Goal: Entertainment & Leisure: Consume media (video, audio)

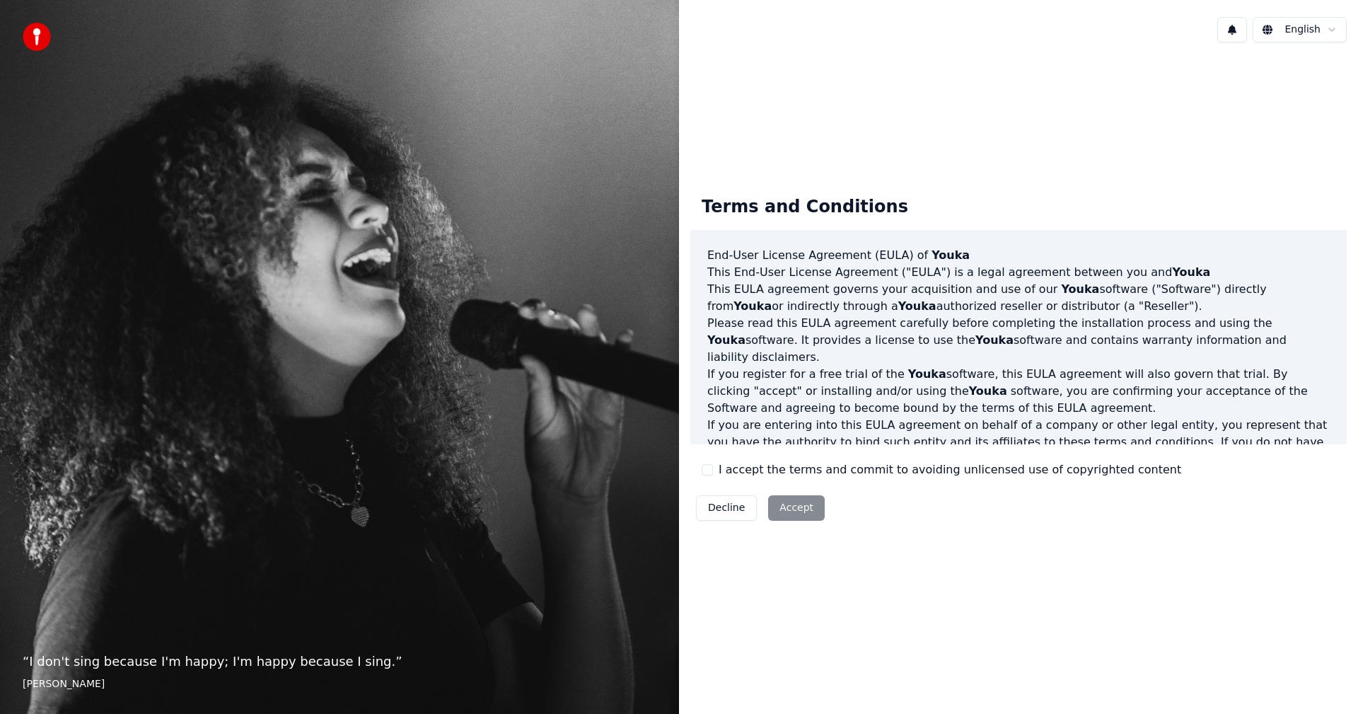
click at [794, 507] on div "Decline Accept" at bounding box center [760, 508] width 140 height 37
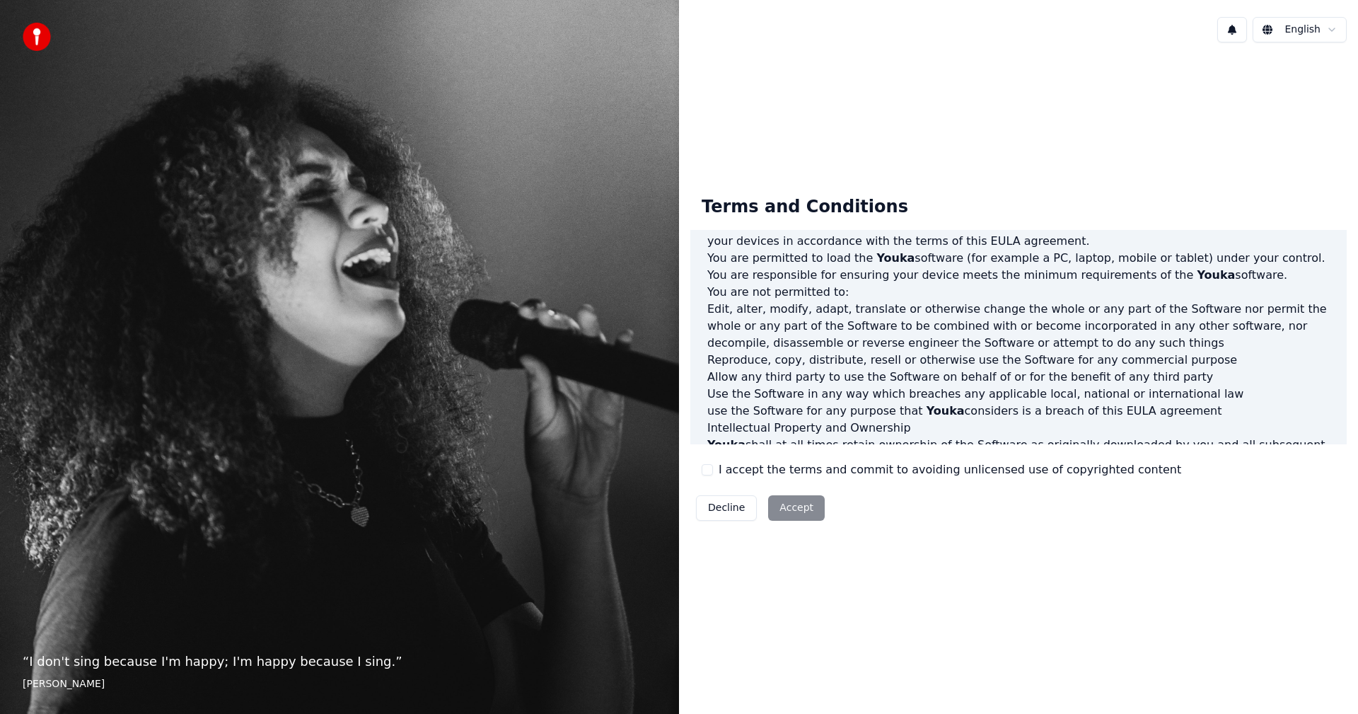
scroll to position [618, 0]
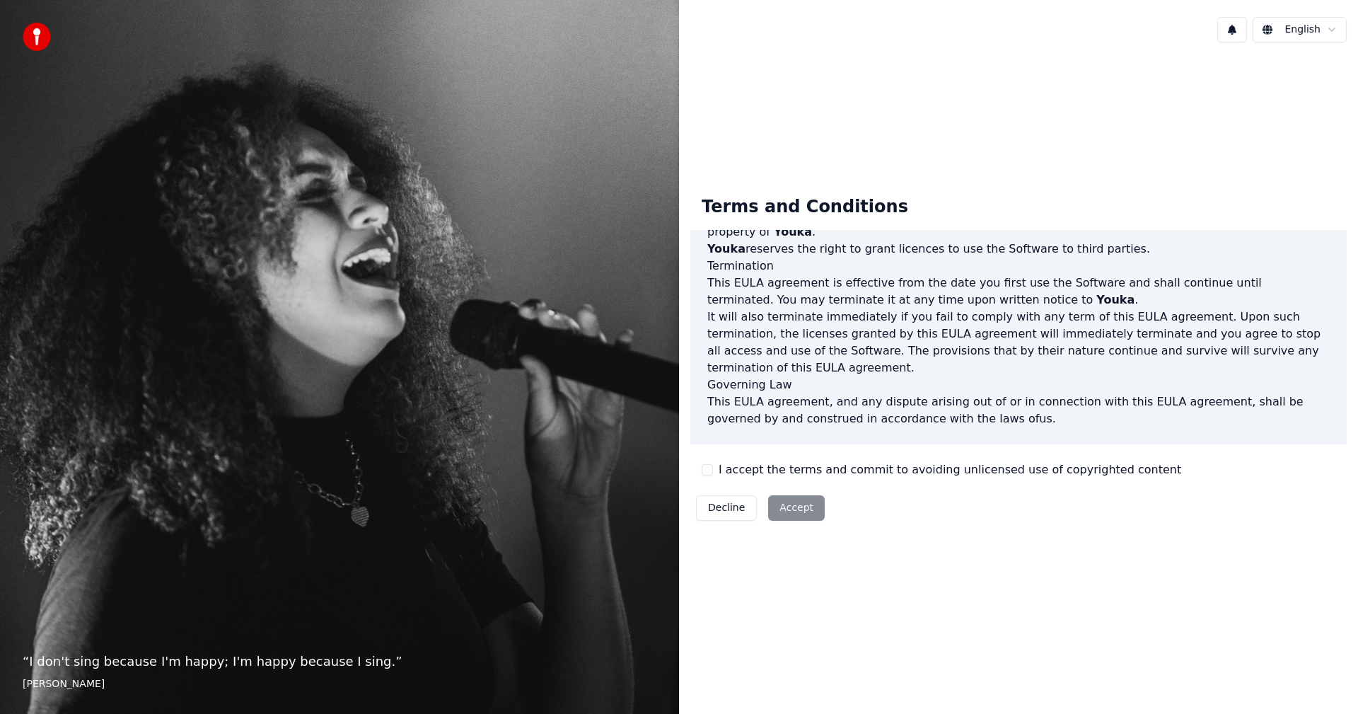
click at [709, 468] on button "I accept the terms and commit to avoiding unlicensed use of copyrighted content" at bounding box center [707, 469] width 11 height 11
click at [775, 507] on button "Accept" at bounding box center [796, 507] width 57 height 25
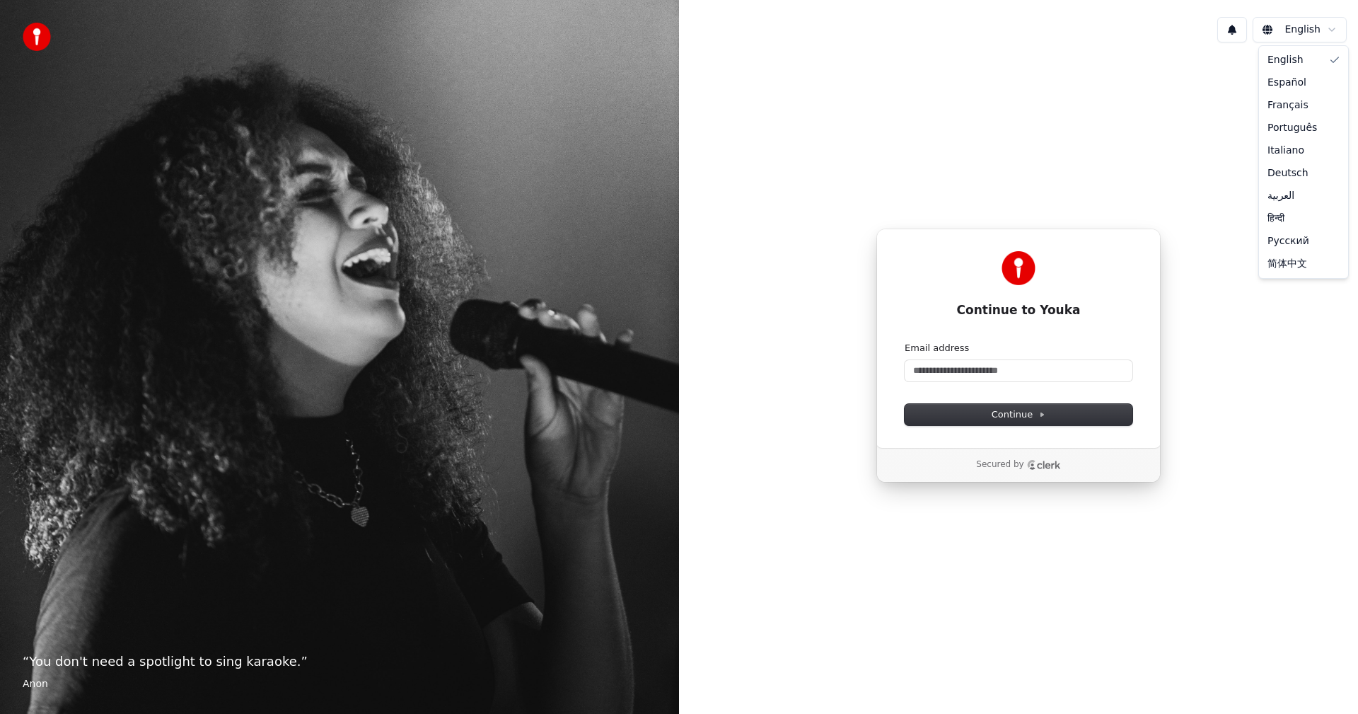
click at [1334, 28] on html "“ You don't need a spotlight to sing karaoke. ” Anon English Continue to Youka …" at bounding box center [679, 357] width 1358 height 714
click at [1044, 71] on html "“ You don't need a spotlight to sing karaoke. ” Anon English Continue to Youka …" at bounding box center [679, 357] width 1358 height 714
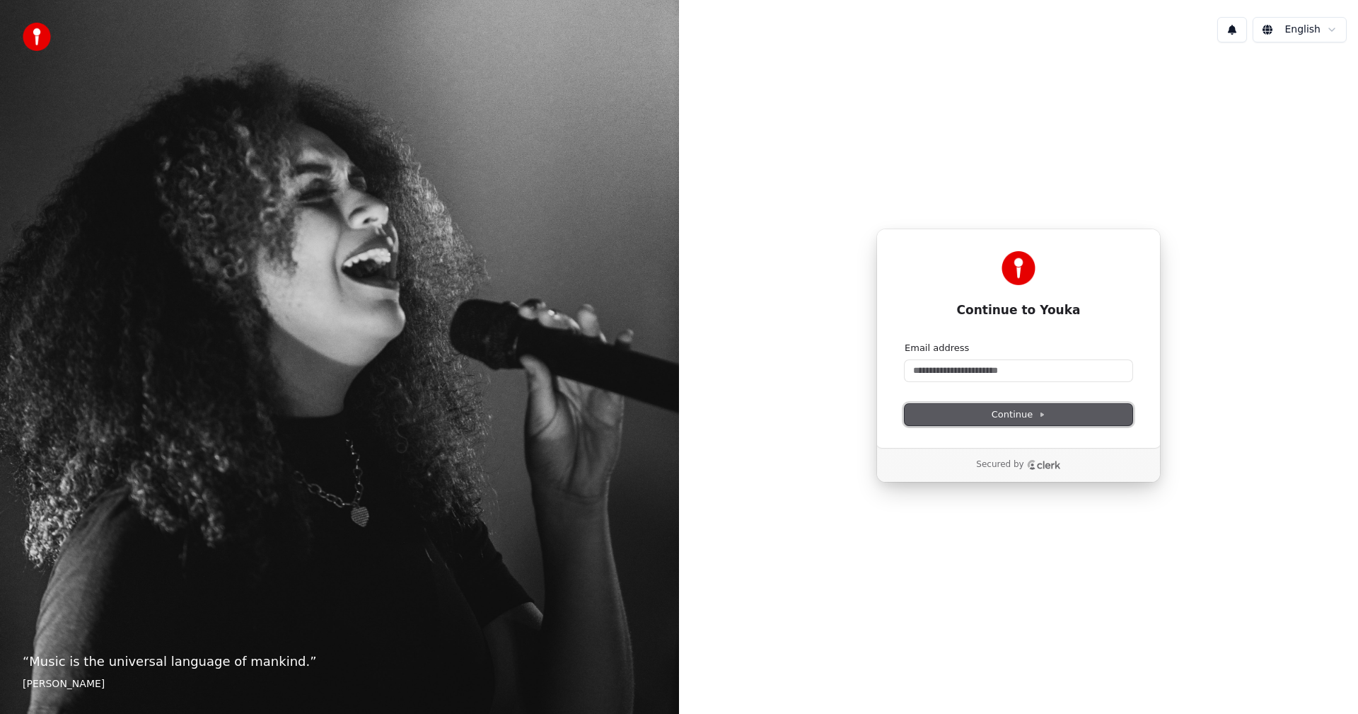
click at [1036, 416] on span "Continue" at bounding box center [1019, 414] width 54 height 13
click at [1206, 316] on div "Continue to Youka Continue with Google or Email address Continue Secured by" at bounding box center [1018, 355] width 679 height 603
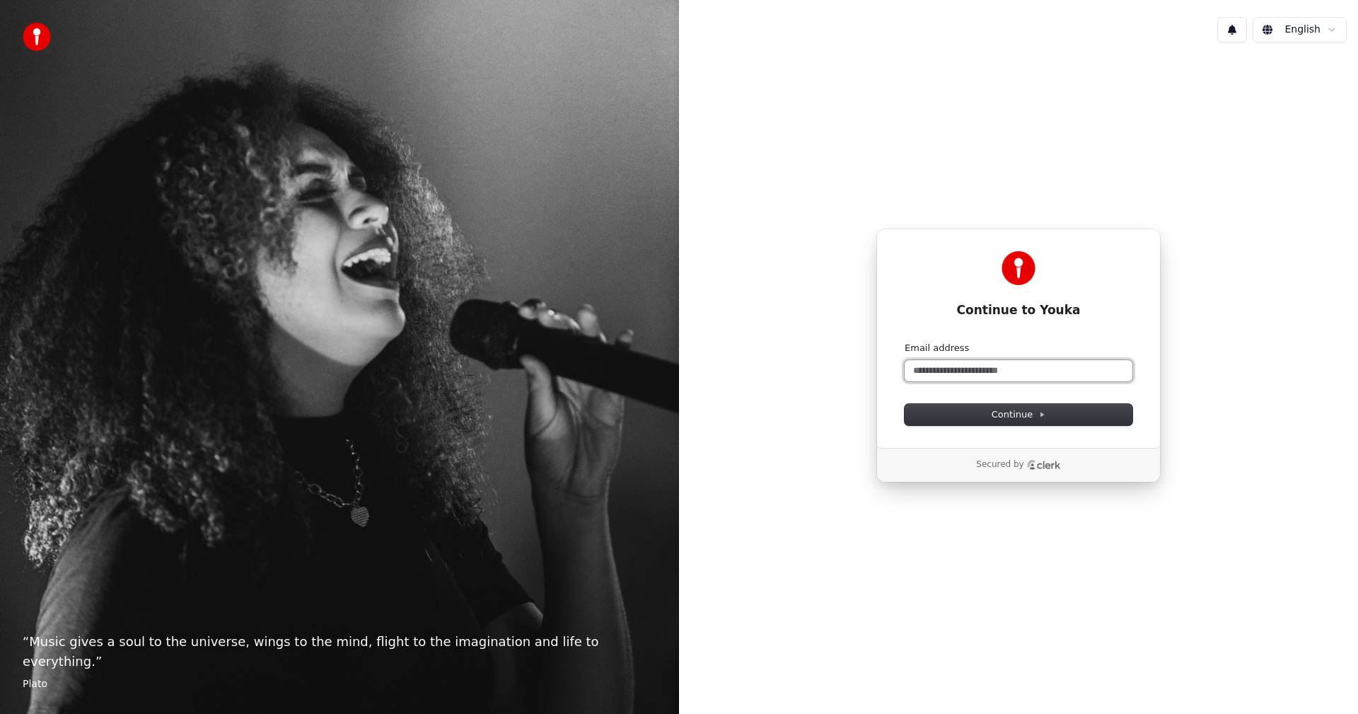
click at [942, 369] on input "Email address" at bounding box center [1019, 370] width 228 height 21
type input "*"
click at [1224, 381] on div "**********" at bounding box center [1018, 355] width 679 height 603
click at [1017, 417] on span "Continue" at bounding box center [1019, 414] width 54 height 13
type input "**********"
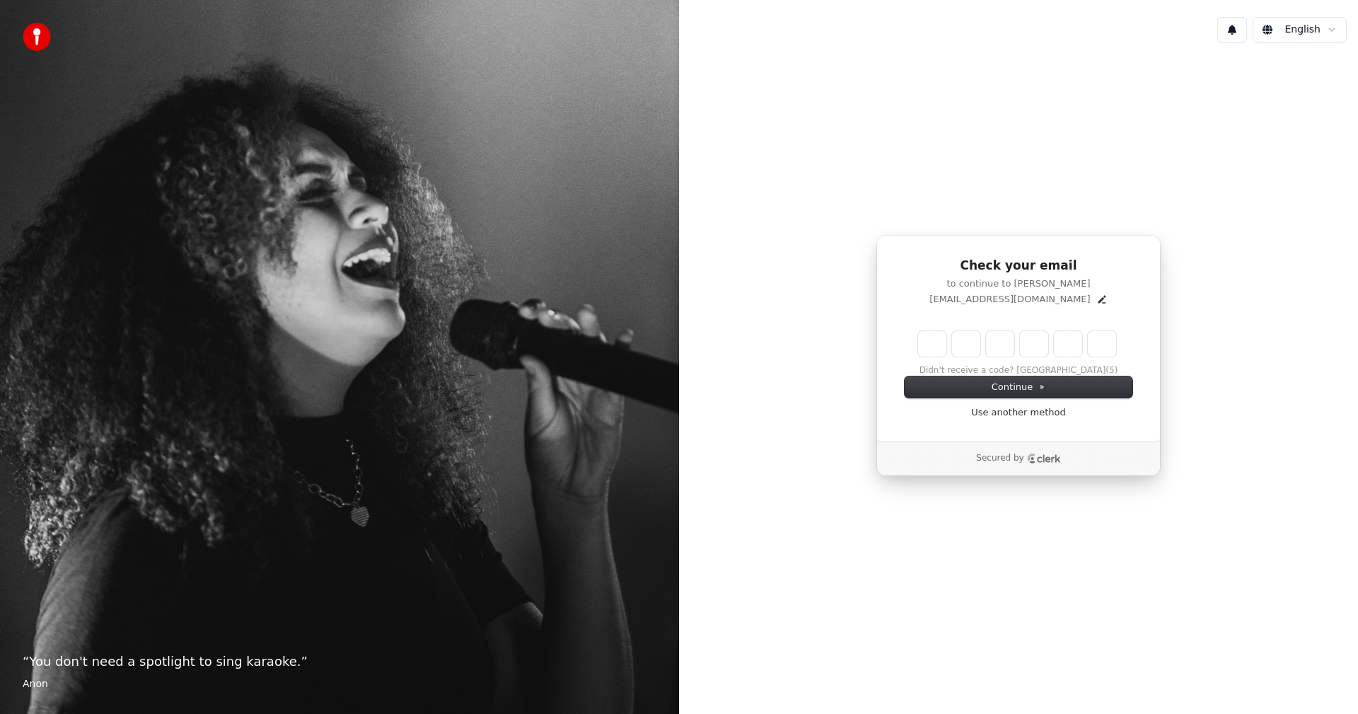
type input "*"
type input "**"
type input "*"
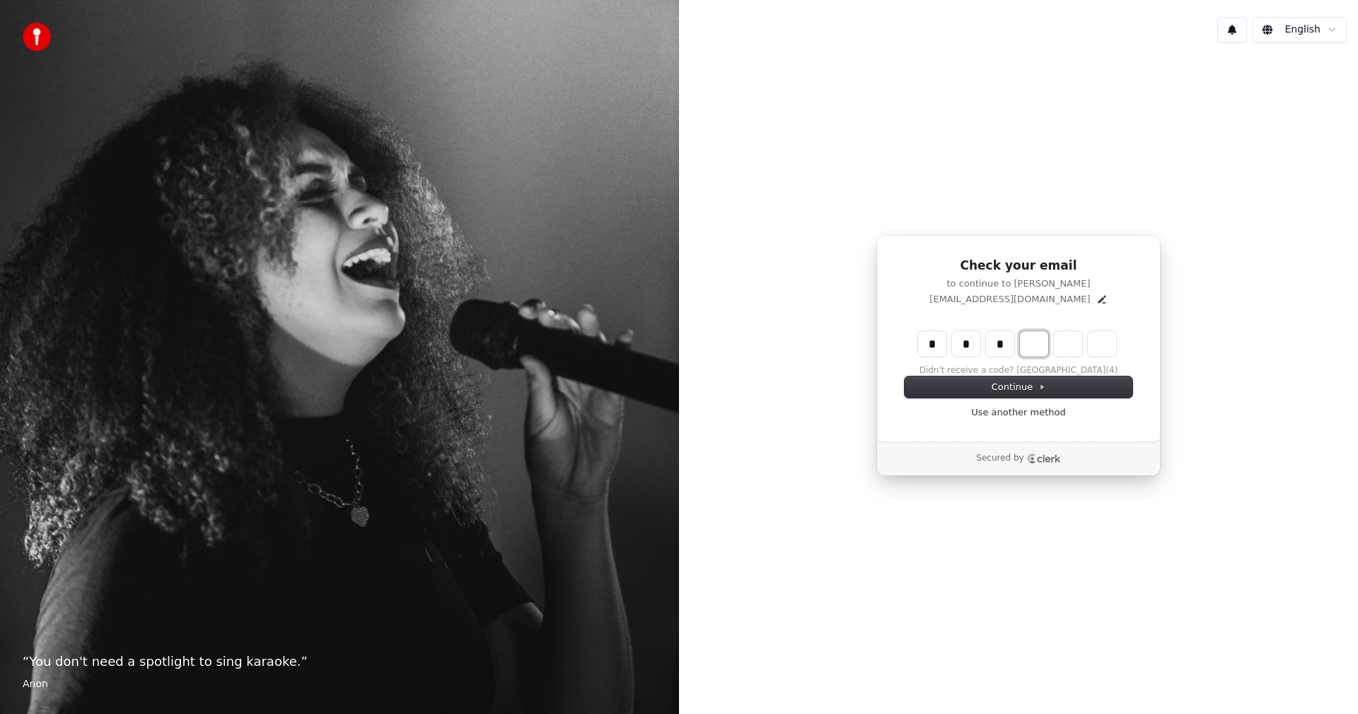
type input "***"
type input "*"
type input "****"
type input "*"
type input "******"
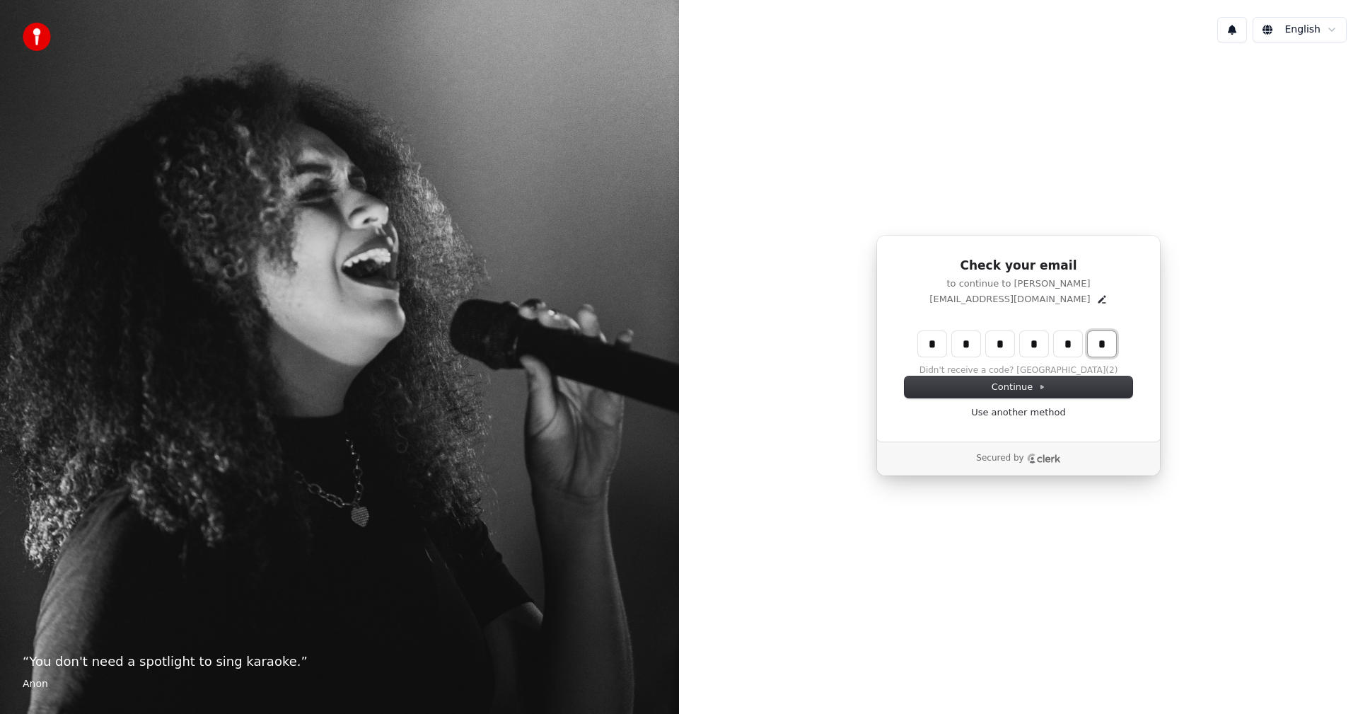
type input "*"
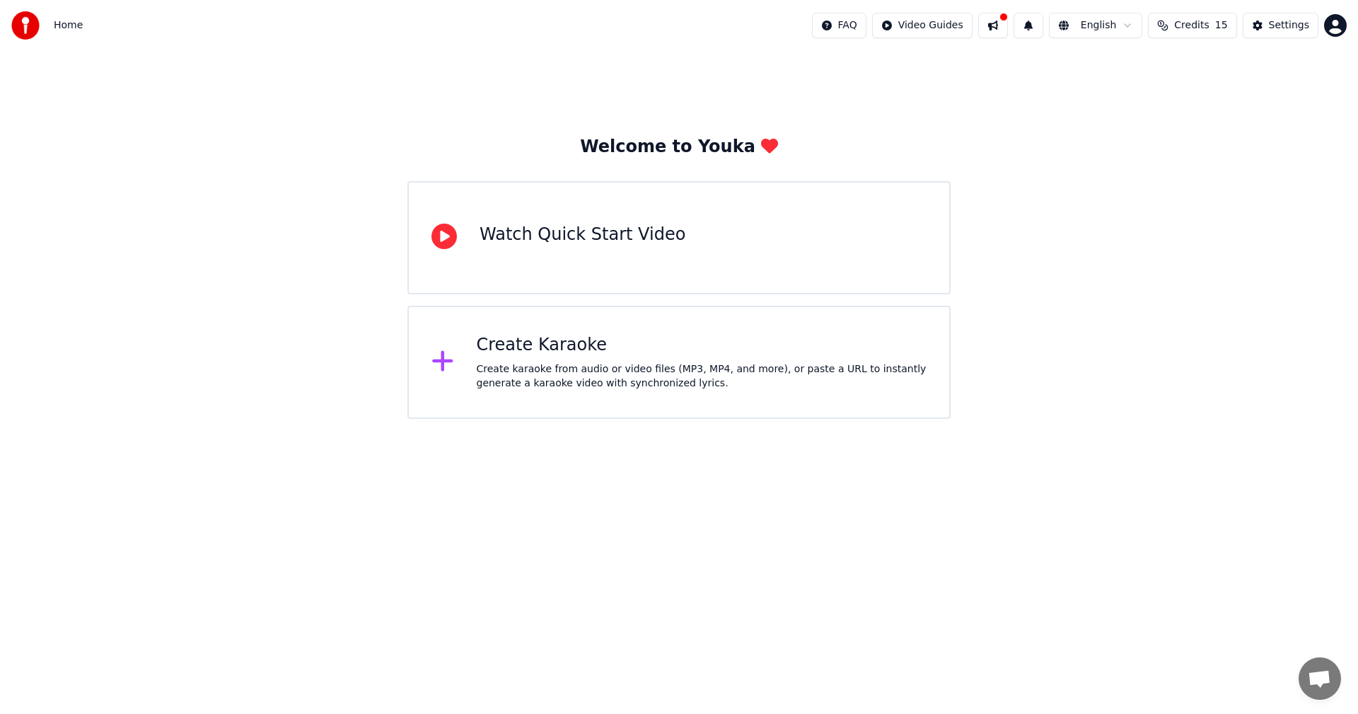
click at [1131, 22] on html "Home FAQ Video Guides English Credits 15 Settings Welcome to Youka Watch Quick …" at bounding box center [679, 209] width 1358 height 419
click at [1226, 236] on html "Home FAQ Video Guides English Credits 15 Settings Welcome to Youka Watch Quick …" at bounding box center [679, 209] width 1358 height 419
click at [552, 232] on div "Watch Quick Start Video" at bounding box center [583, 235] width 206 height 23
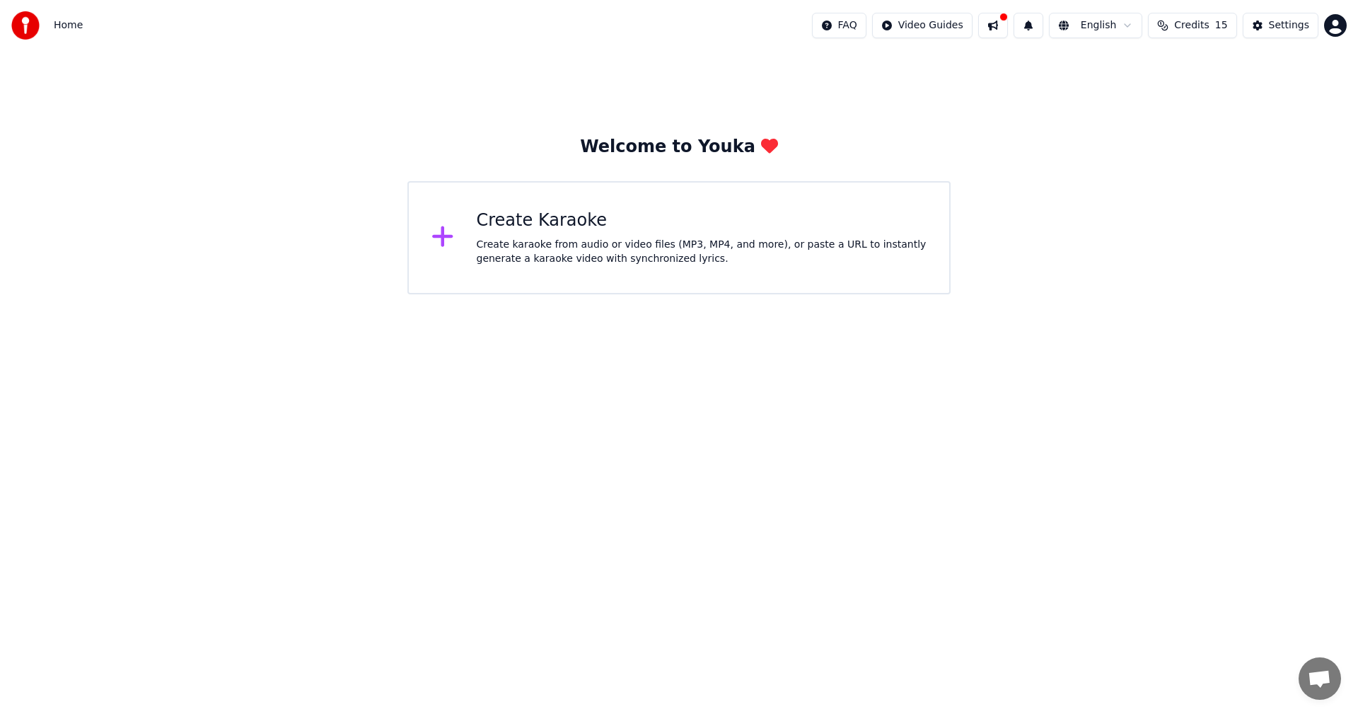
click at [453, 236] on icon at bounding box center [443, 236] width 23 height 25
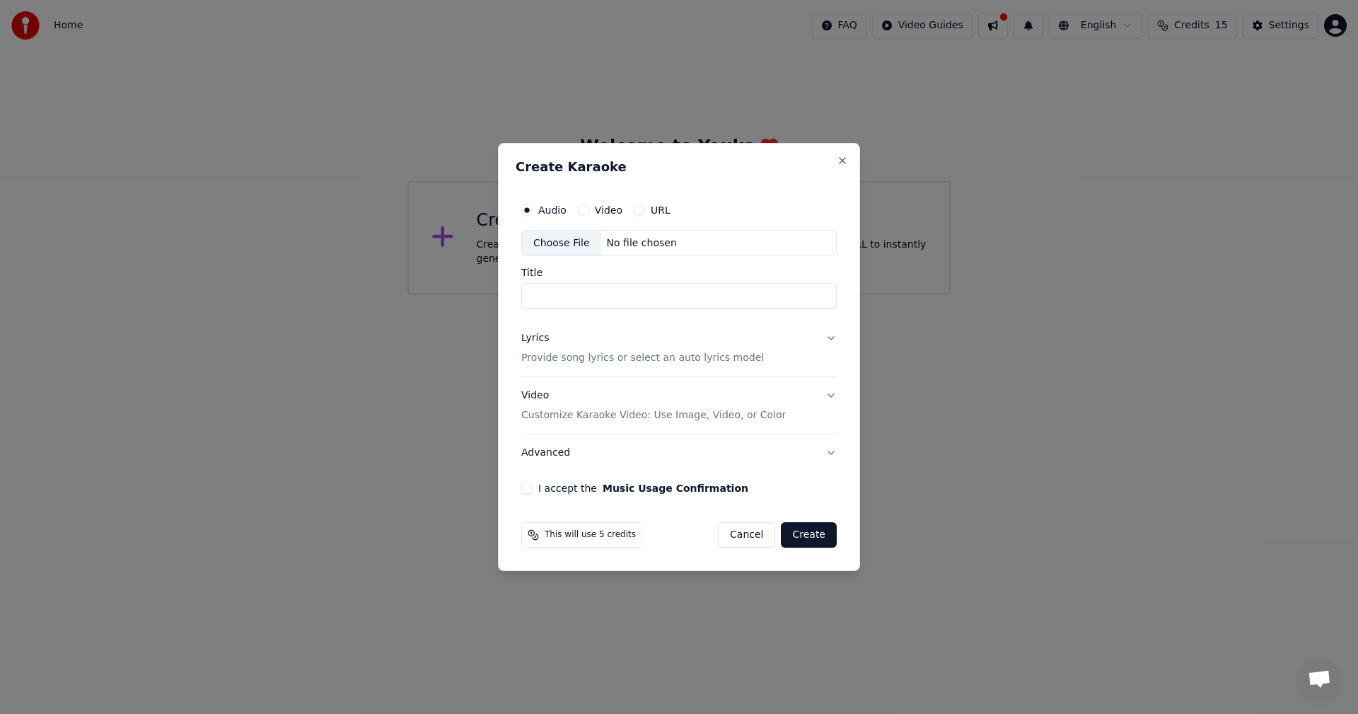
click at [554, 239] on div "Choose File" at bounding box center [561, 243] width 79 height 25
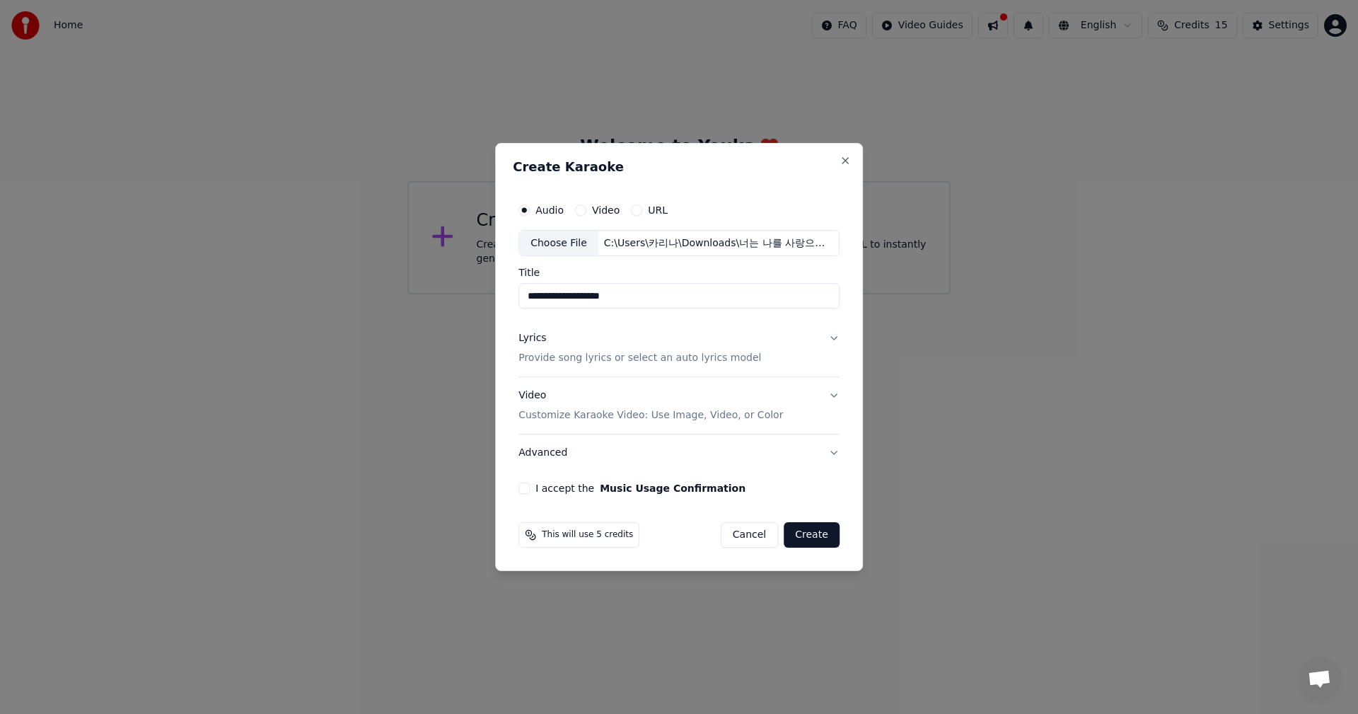
click at [708, 299] on input "**********" at bounding box center [679, 296] width 321 height 25
type input "**********"
click at [831, 340] on button "Lyrics Provide song lyrics or select an auto lyrics model" at bounding box center [679, 348] width 321 height 57
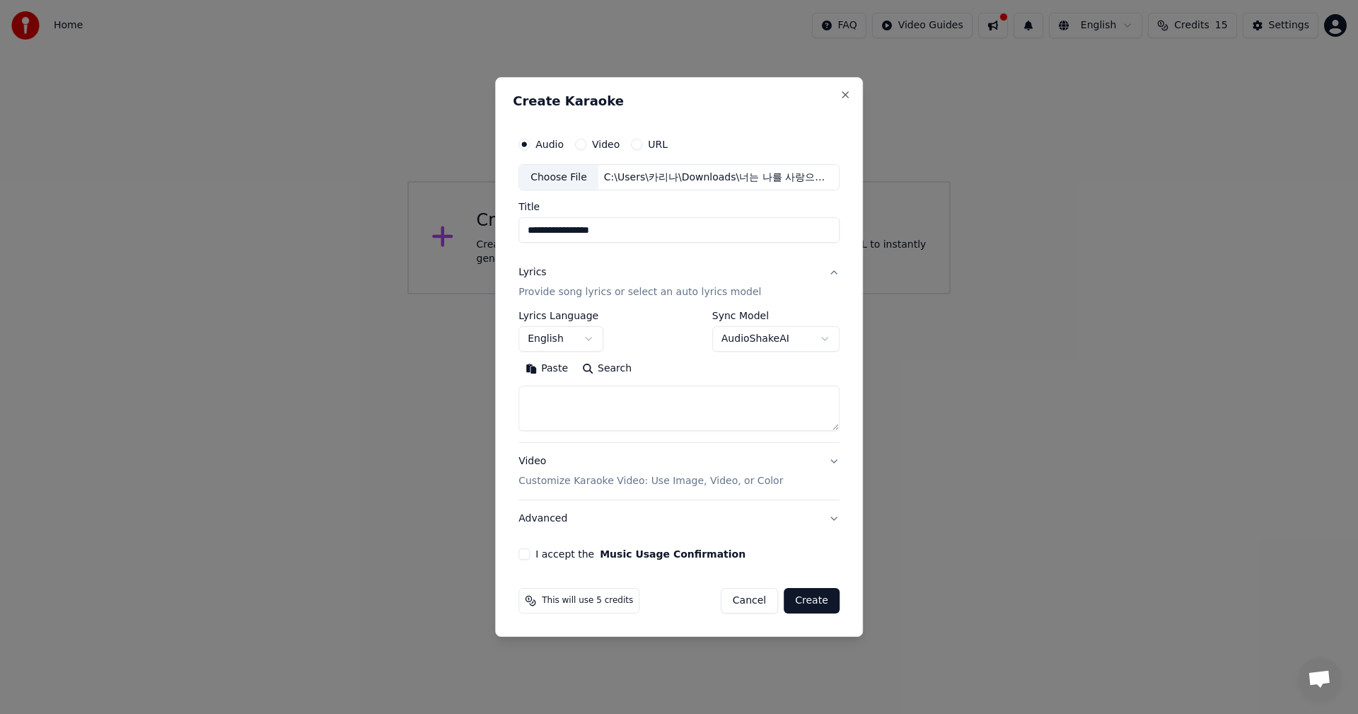
click at [589, 294] on body "**********" at bounding box center [679, 147] width 1358 height 294
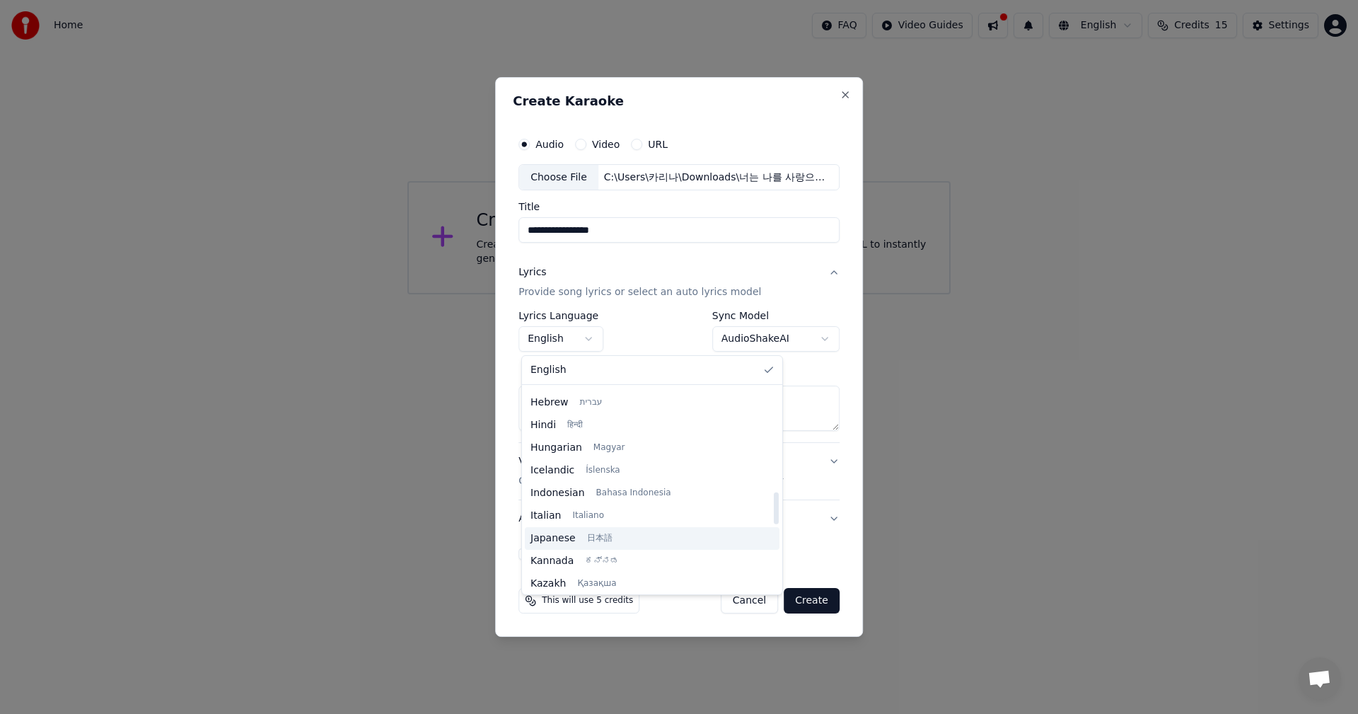
scroll to position [661, 0]
select select "**"
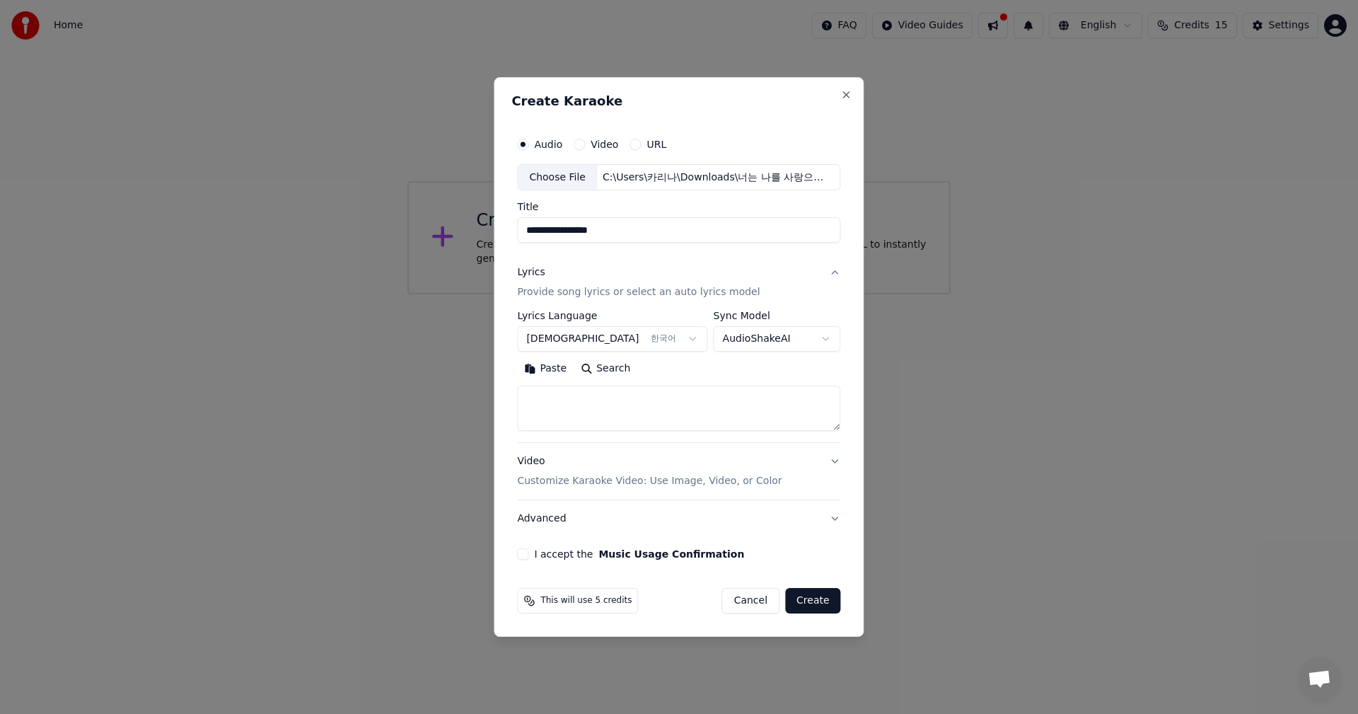
click at [828, 273] on button "Lyrics Provide song lyrics or select an auto lyrics model" at bounding box center [678, 283] width 323 height 57
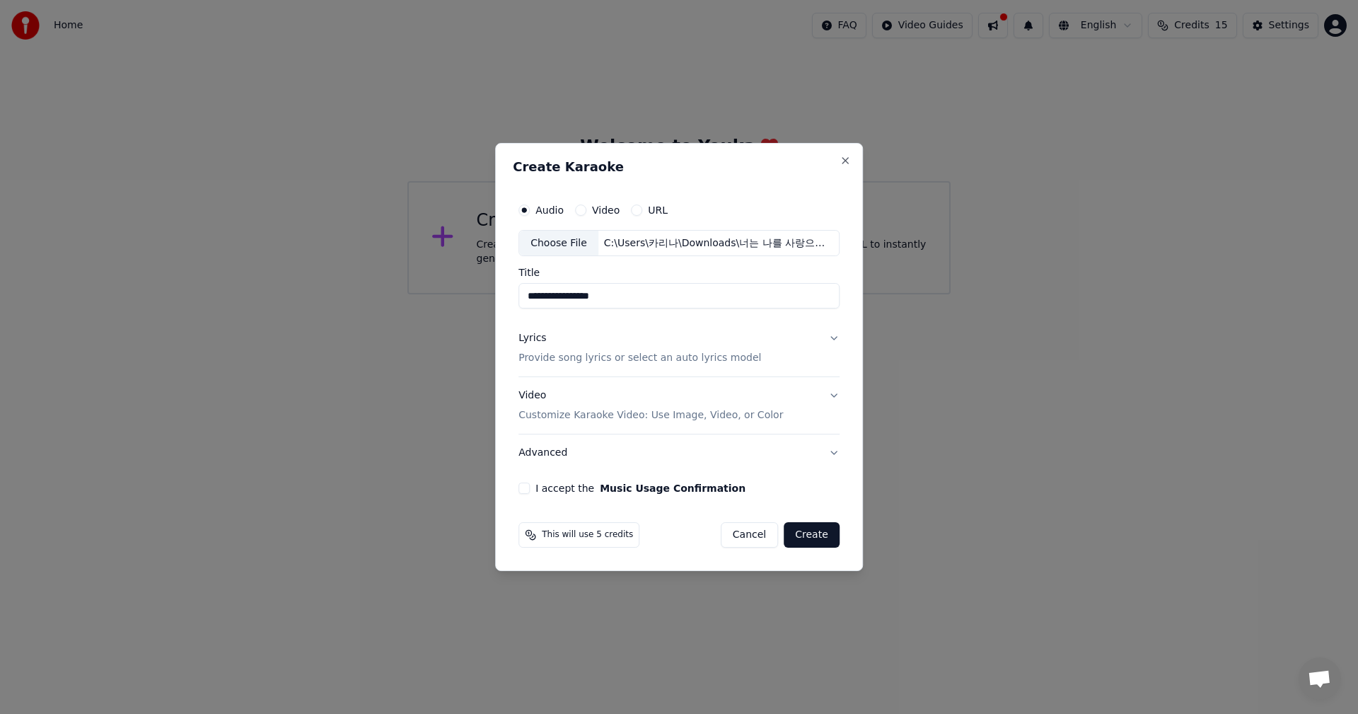
click at [836, 337] on button "Lyrics Provide song lyrics or select an auto lyrics model" at bounding box center [679, 348] width 321 height 57
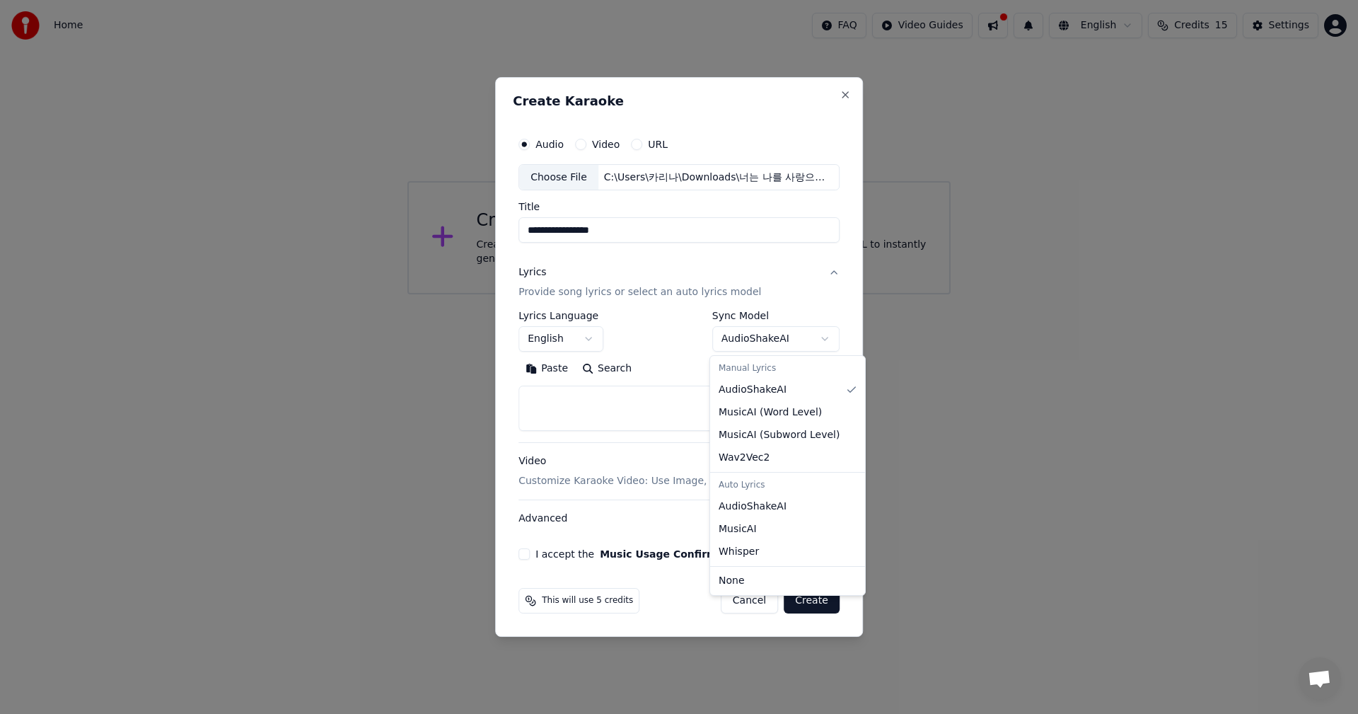
click at [817, 294] on body "**********" at bounding box center [679, 147] width 1358 height 294
select select "**********"
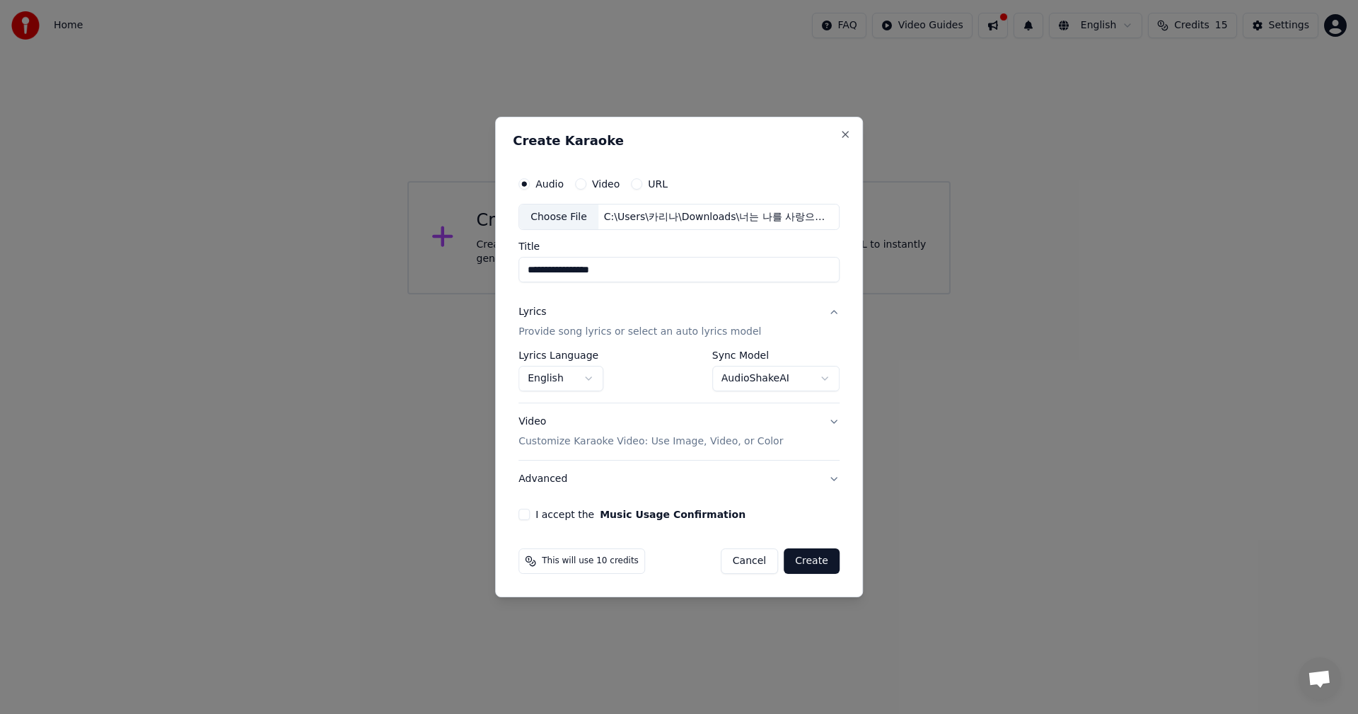
click at [831, 423] on button "Video Customize Karaoke Video: Use Image, Video, or Color" at bounding box center [679, 432] width 321 height 57
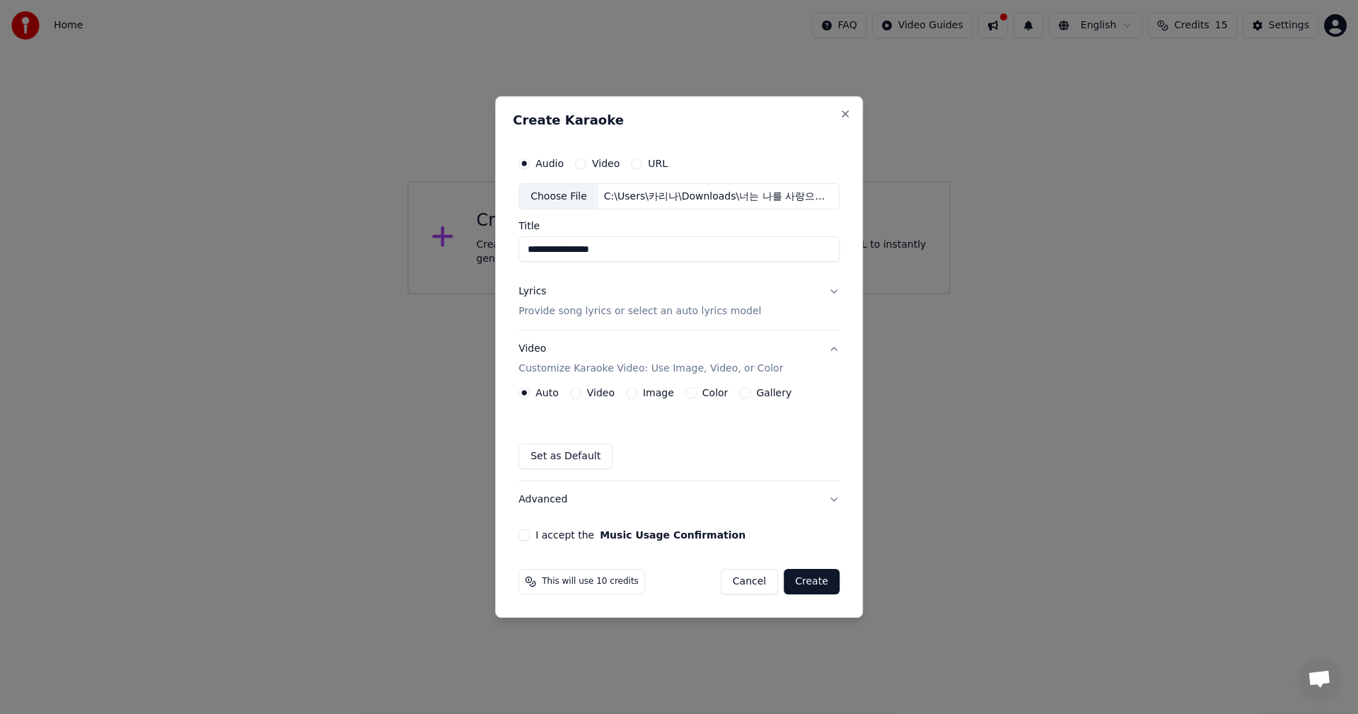
click at [650, 390] on label "Image" at bounding box center [658, 393] width 31 height 10
click at [637, 390] on button "Image" at bounding box center [631, 392] width 11 height 11
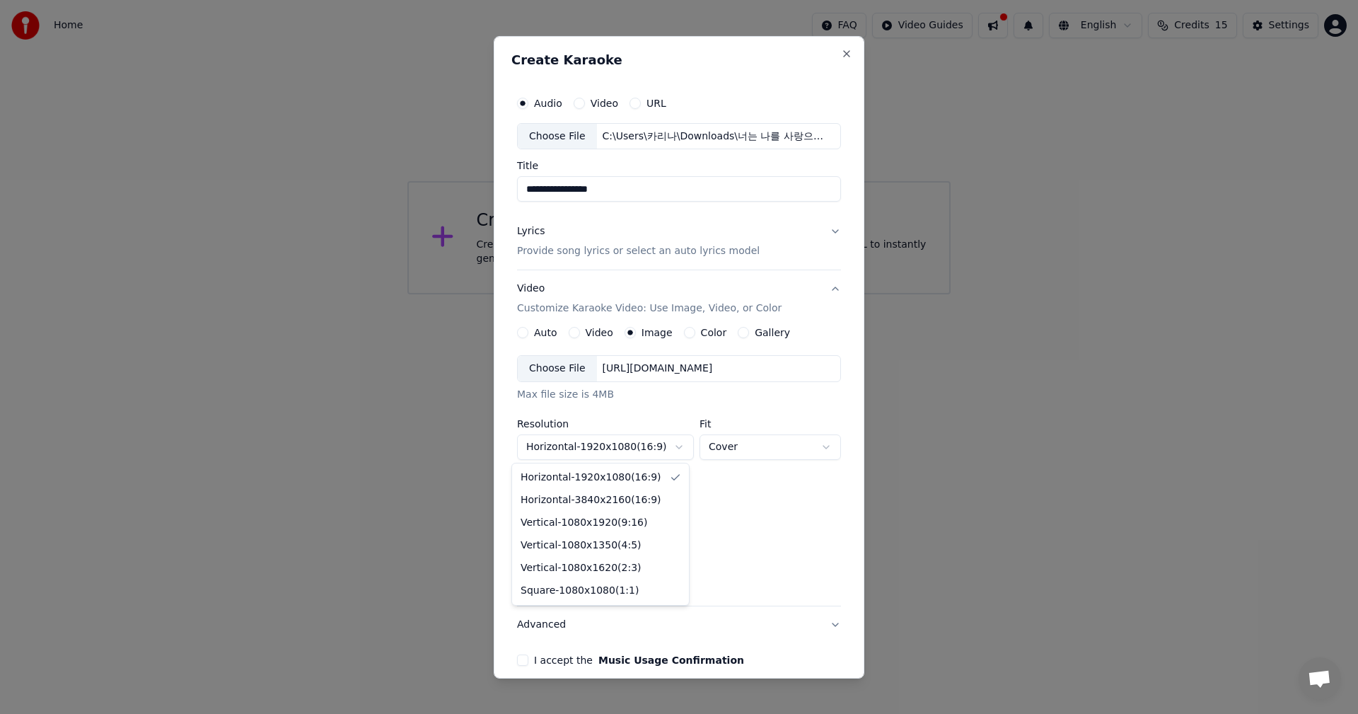
click at [671, 294] on body "**********" at bounding box center [679, 147] width 1358 height 294
click at [673, 294] on body "**********" at bounding box center [679, 147] width 1358 height 294
select select "*********"
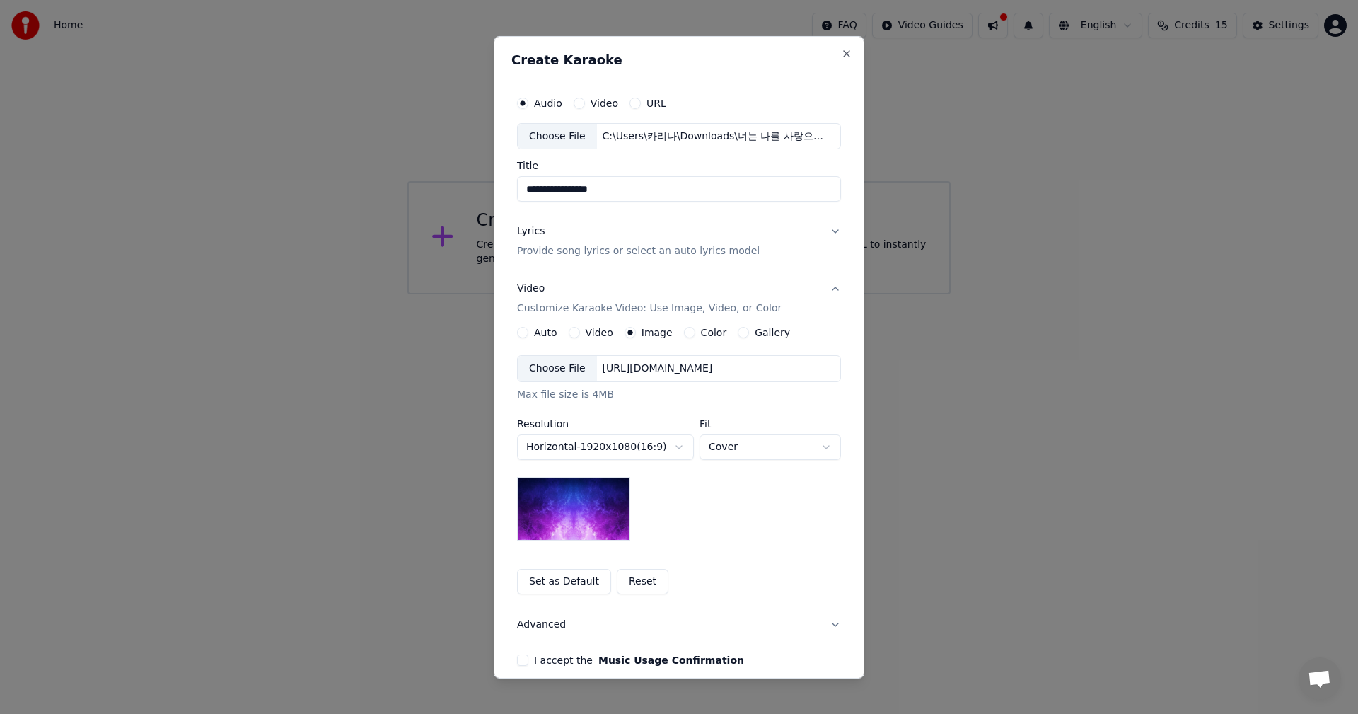
click at [684, 334] on button "Color" at bounding box center [689, 332] width 11 height 11
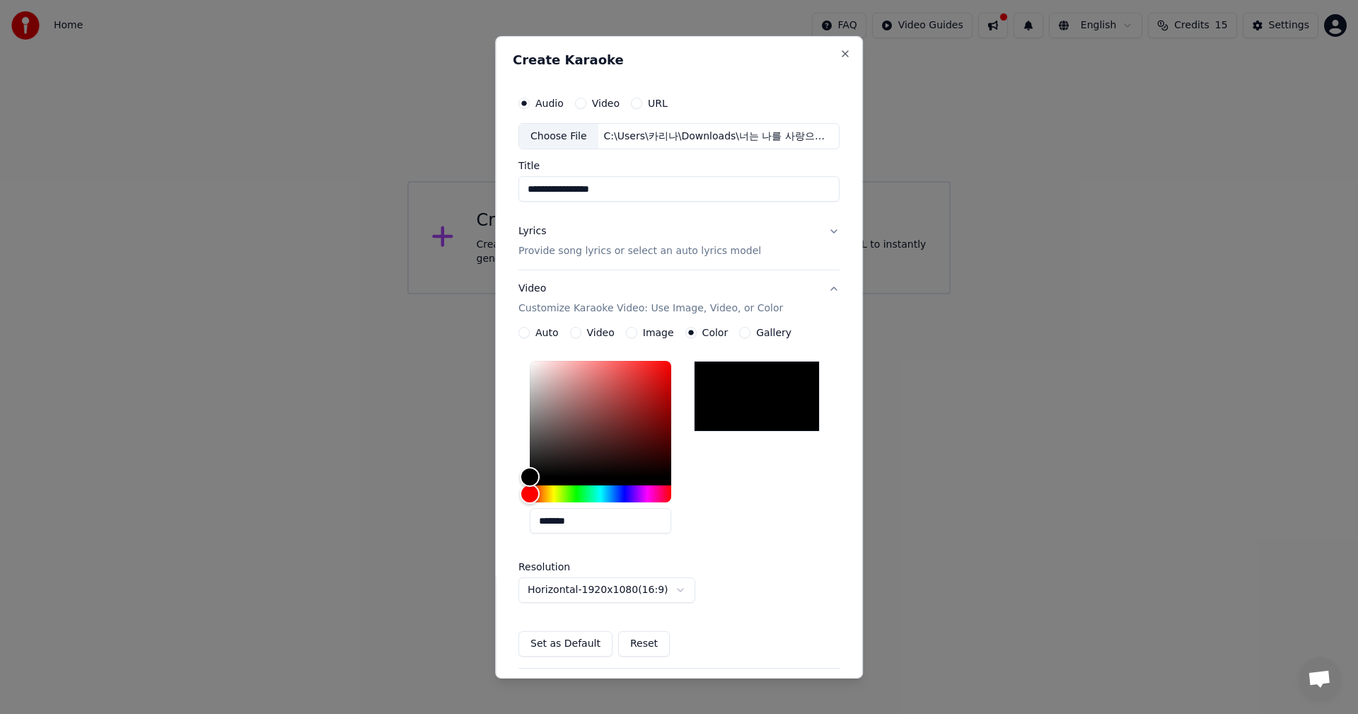
click at [573, 336] on button "Video" at bounding box center [575, 332] width 11 height 11
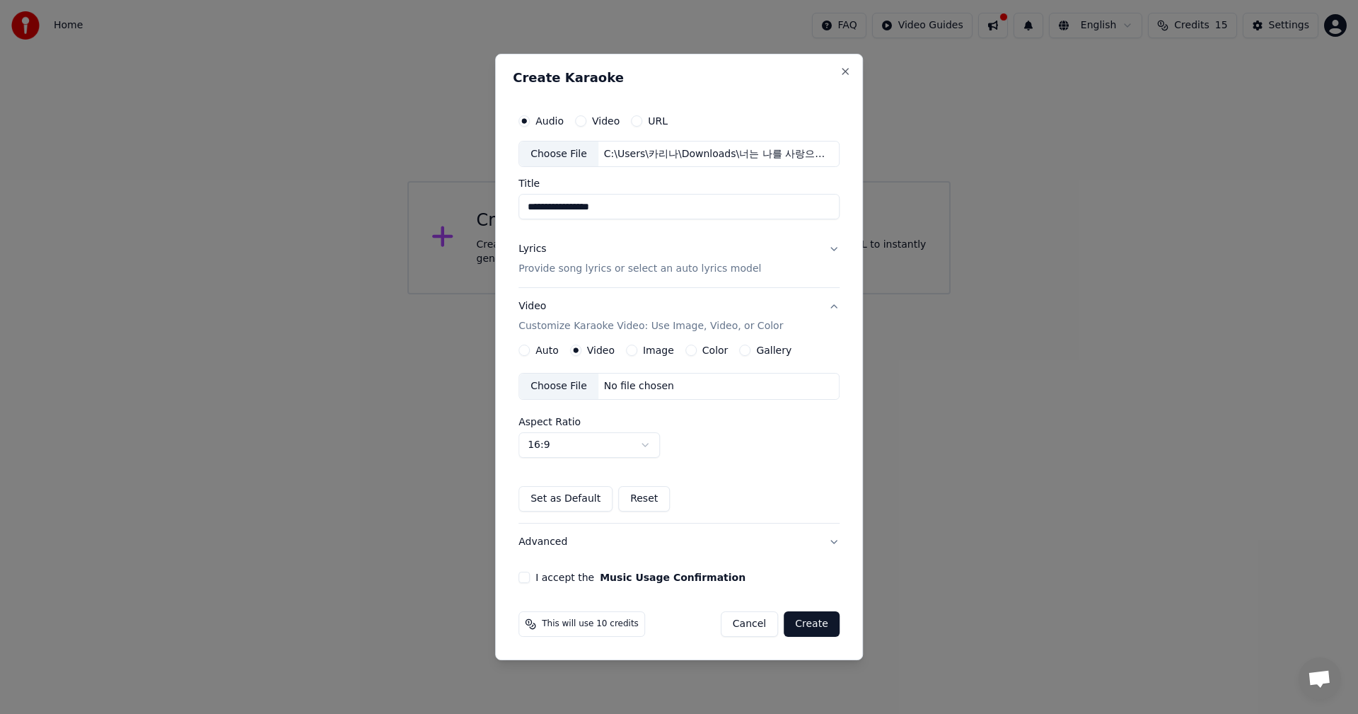
click at [739, 352] on button "Gallery" at bounding box center [744, 350] width 11 height 11
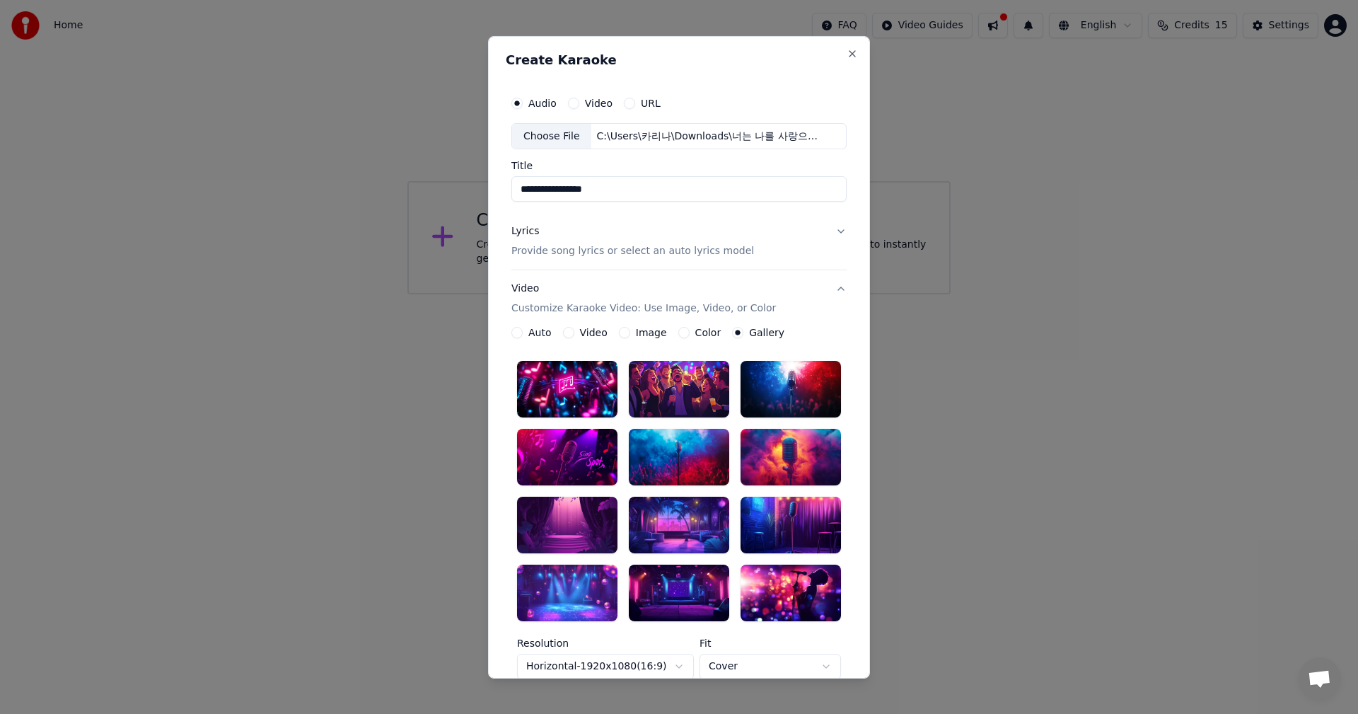
scroll to position [141, 0]
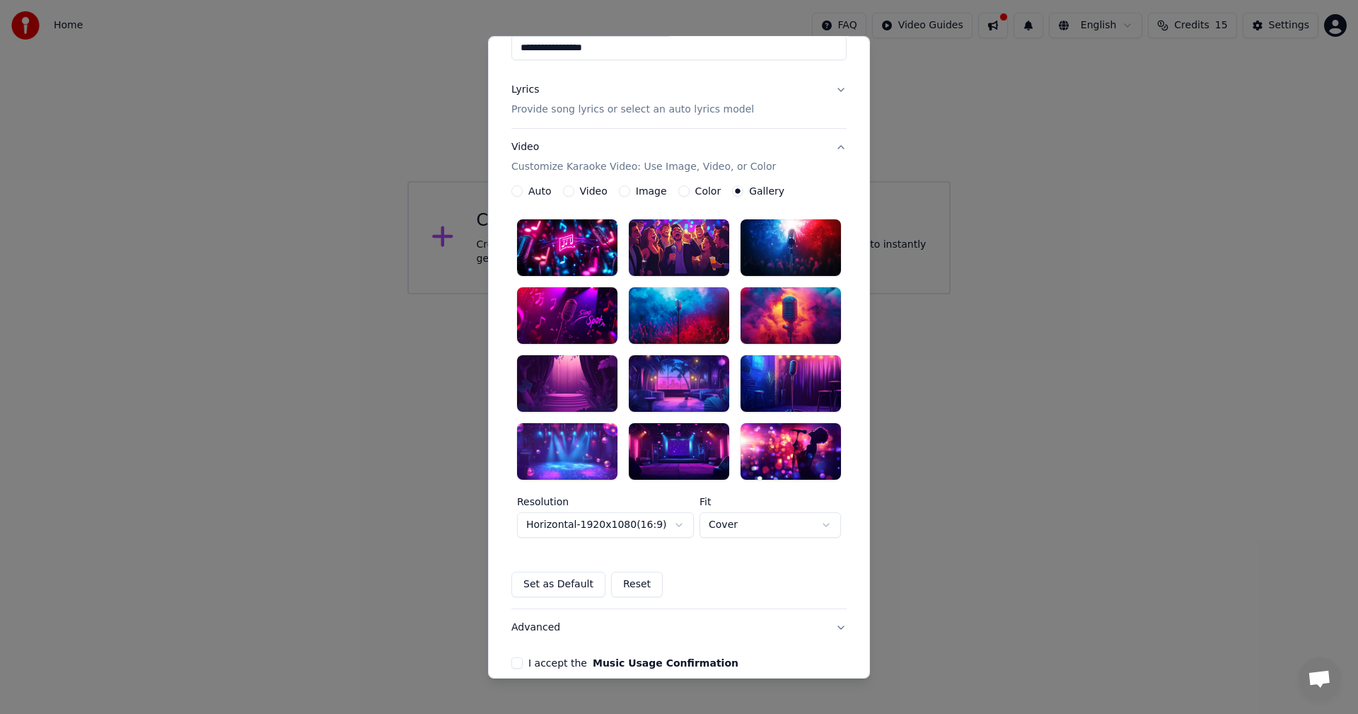
click at [678, 378] on div at bounding box center [679, 383] width 100 height 57
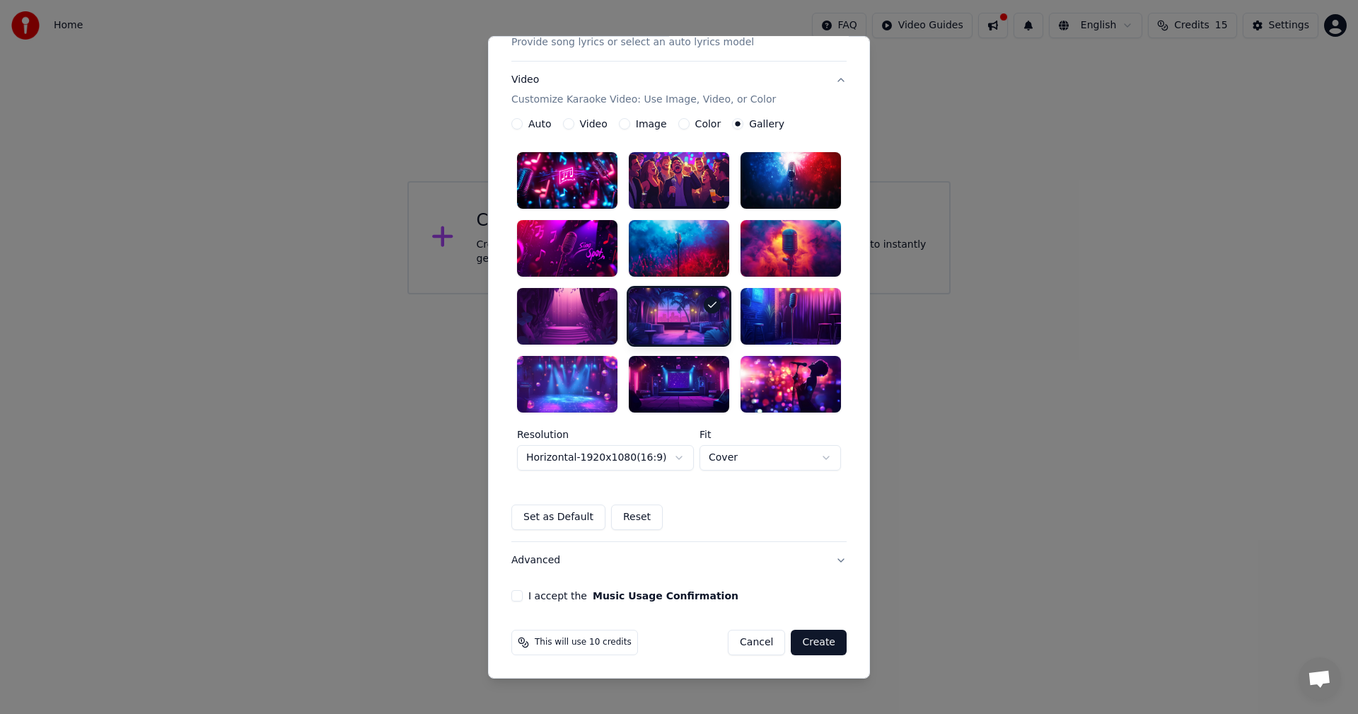
click at [511, 598] on button "I accept the Music Usage Confirmation" at bounding box center [516, 595] width 11 height 11
click at [795, 294] on body "**********" at bounding box center [679, 147] width 1358 height 294
click at [794, 294] on body "**********" at bounding box center [679, 147] width 1358 height 294
click at [838, 81] on button "Video Customize Karaoke Video: Use Image, Video, or Color" at bounding box center [678, 90] width 335 height 57
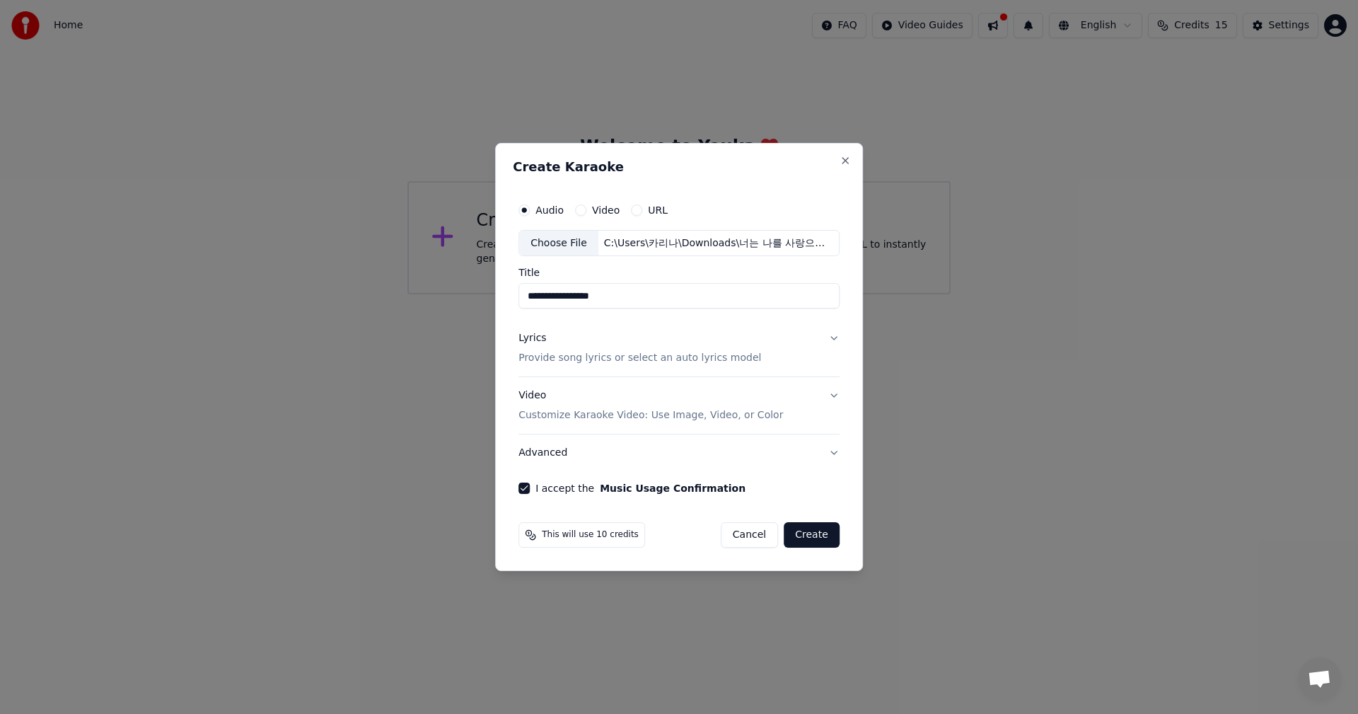
click at [828, 398] on button "Video Customize Karaoke Video: Use Image, Video, or Color" at bounding box center [679, 406] width 321 height 57
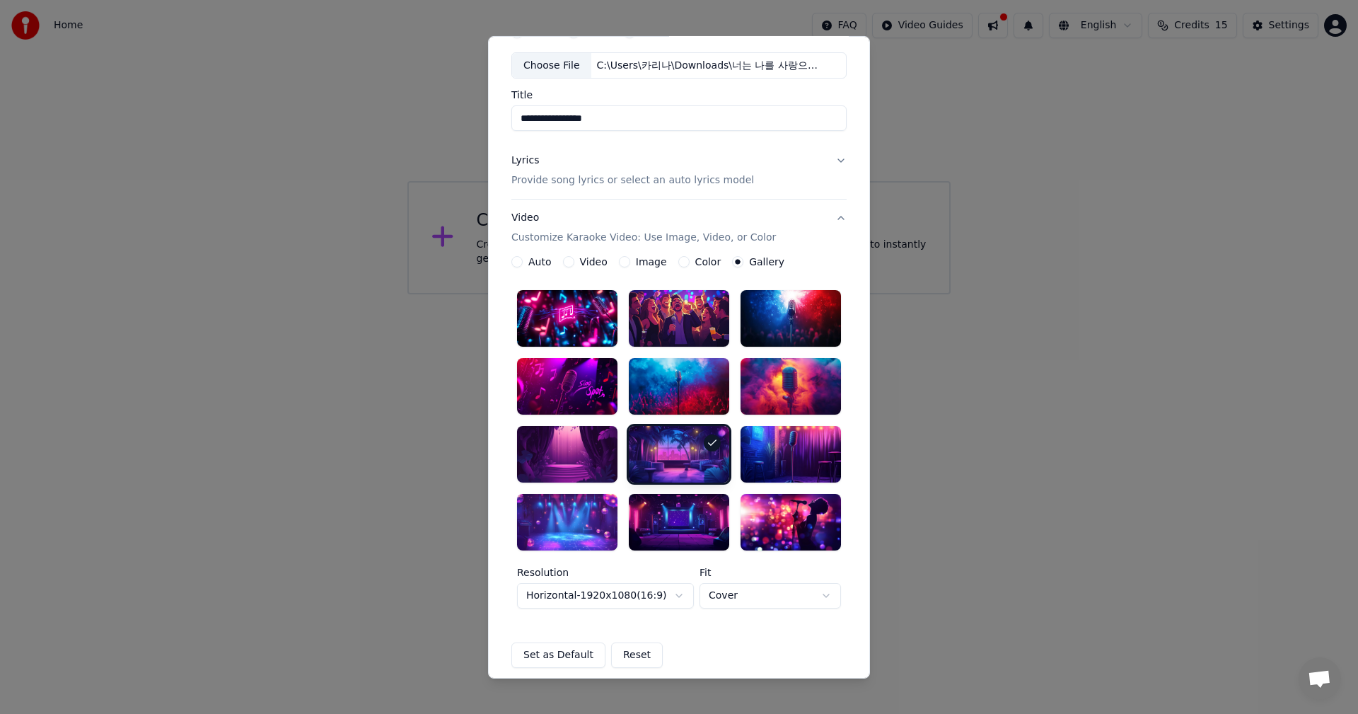
scroll to position [141, 0]
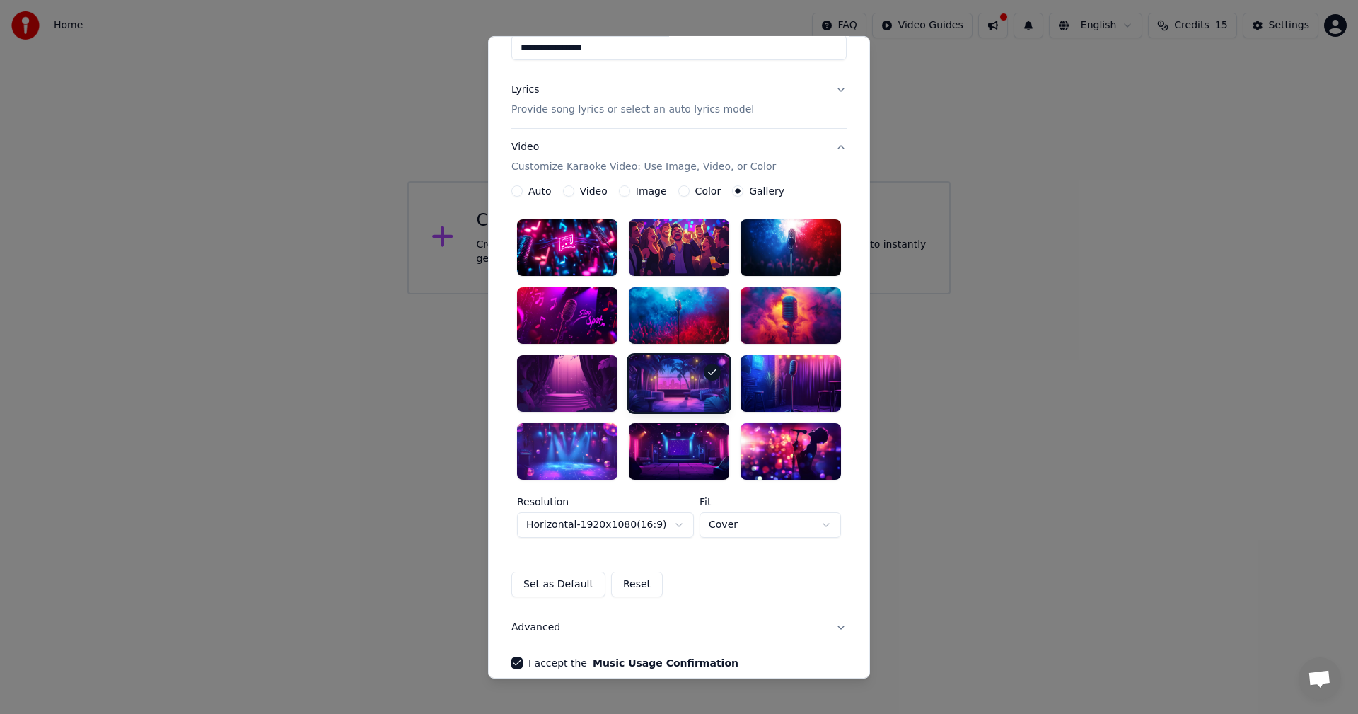
click at [676, 294] on body "**********" at bounding box center [679, 147] width 1358 height 294
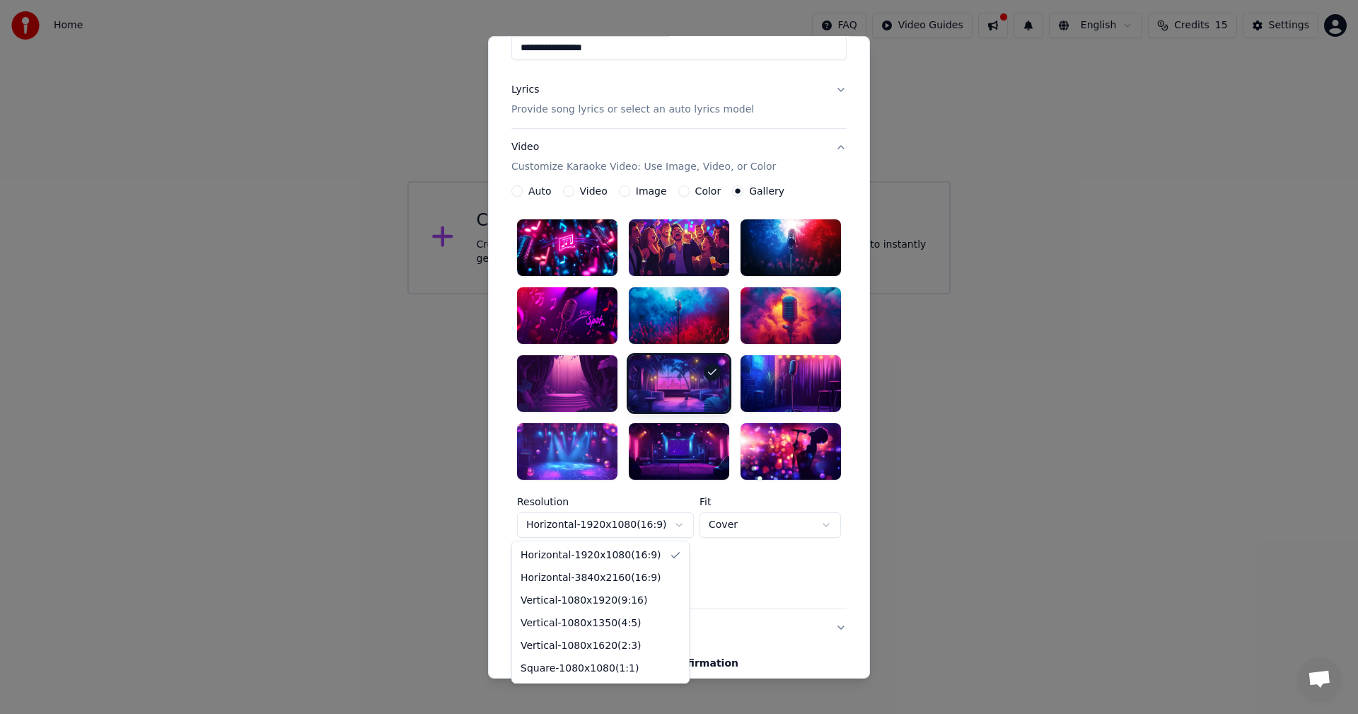
click at [836, 294] on body "**********" at bounding box center [679, 147] width 1358 height 294
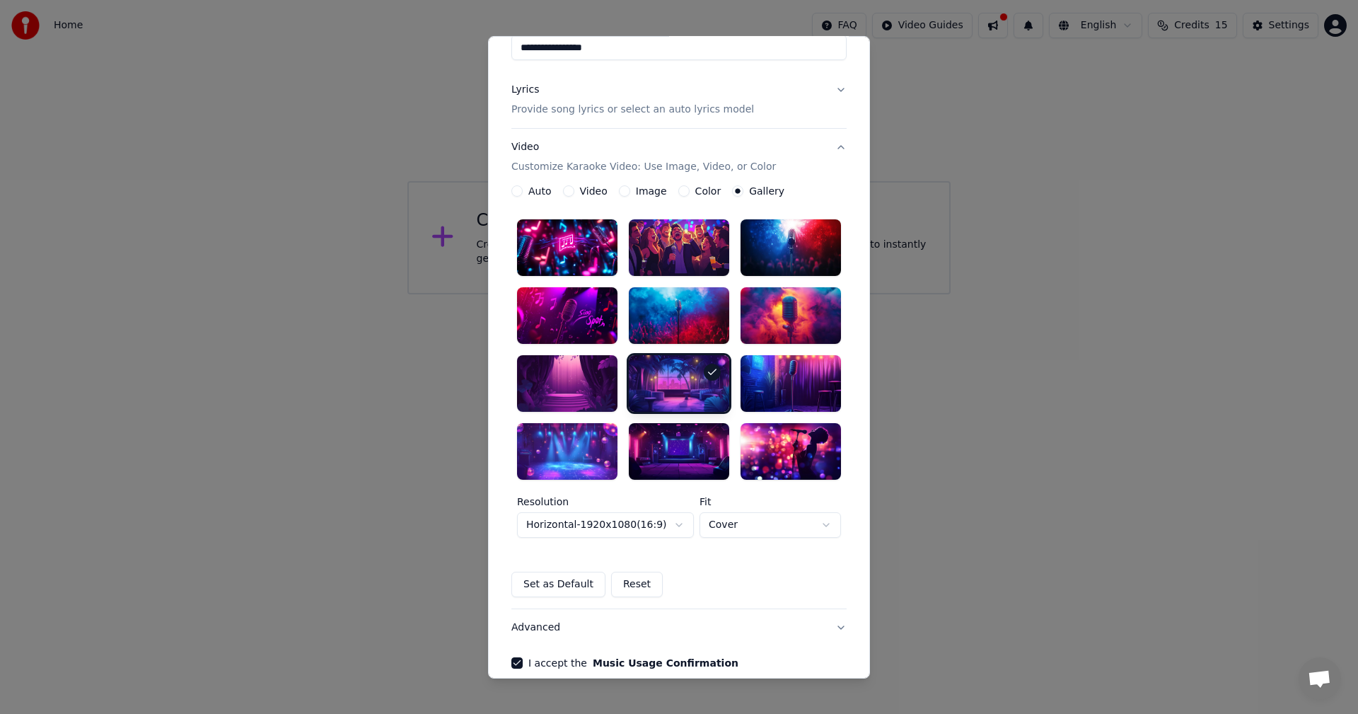
click at [838, 148] on button "Video Customize Karaoke Video: Use Image, Video, or Color" at bounding box center [678, 157] width 335 height 57
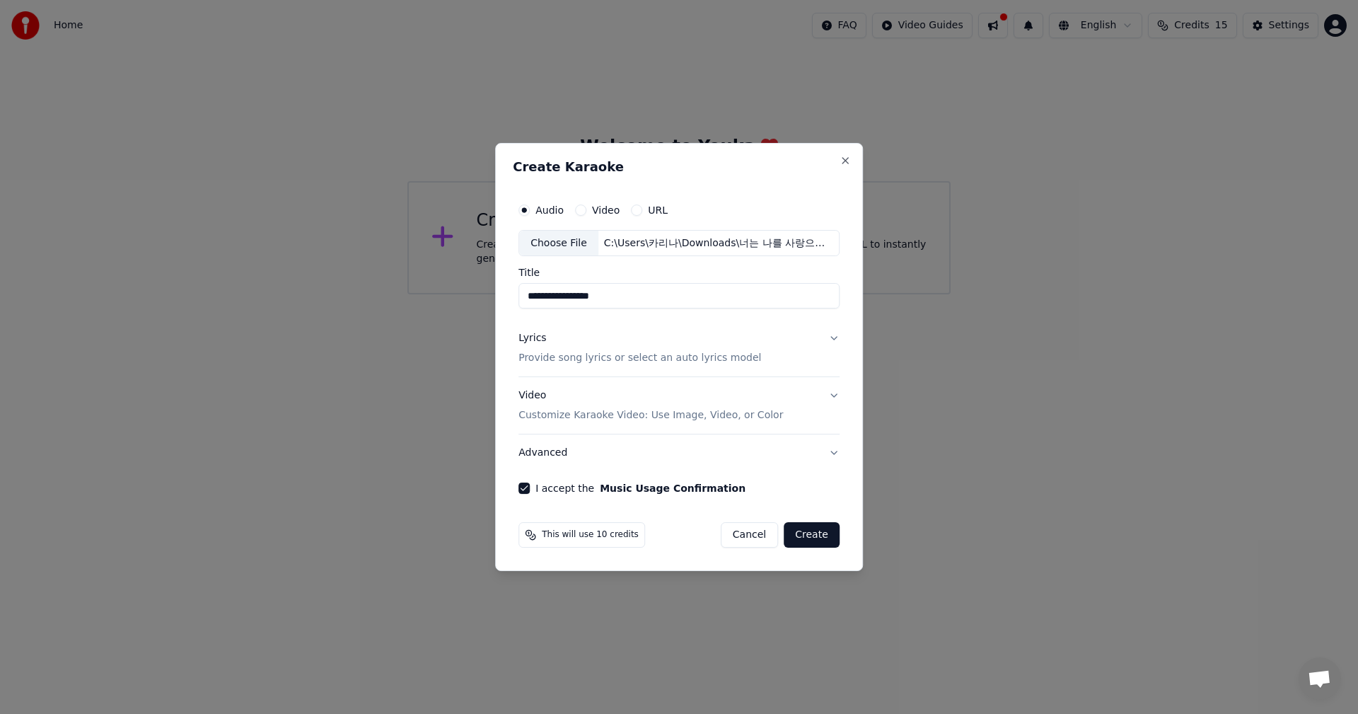
click at [807, 533] on button "Create" at bounding box center [812, 534] width 56 height 25
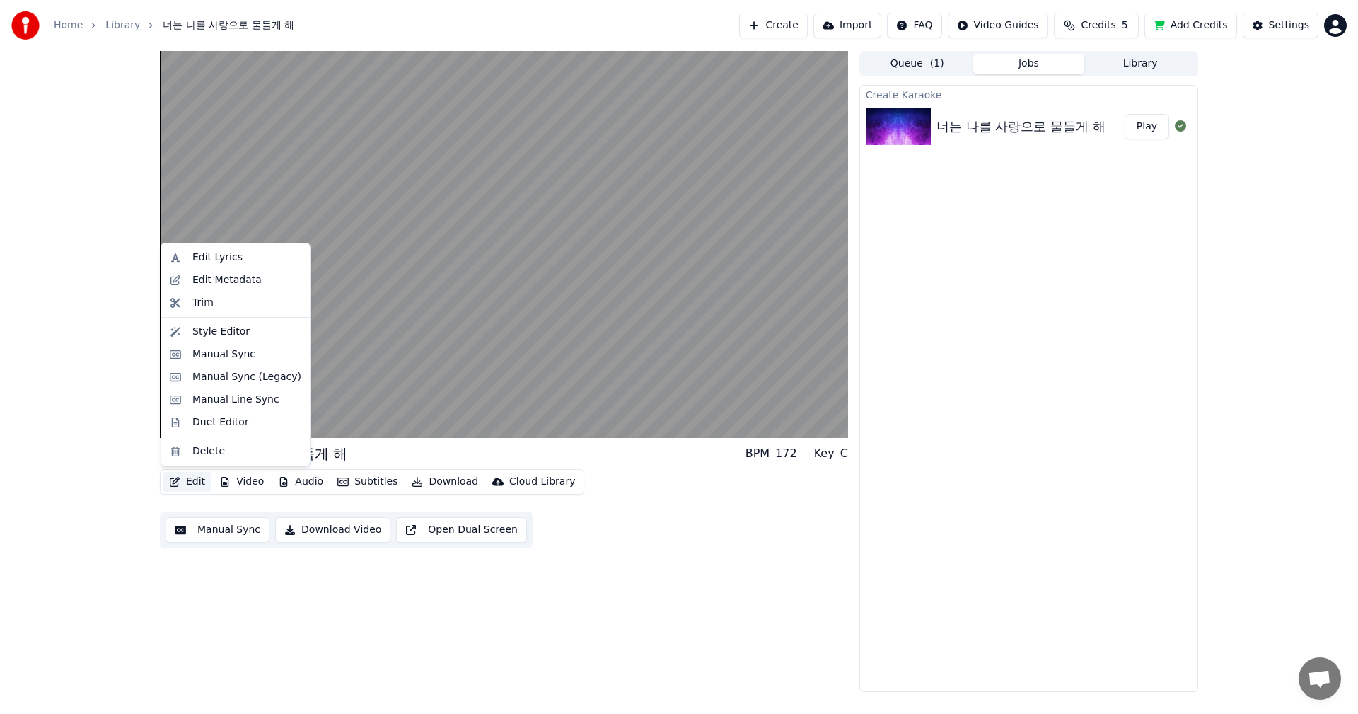
click at [183, 482] on button "Edit" at bounding box center [186, 482] width 47 height 20
click at [201, 330] on div "Style Editor" at bounding box center [220, 332] width 57 height 14
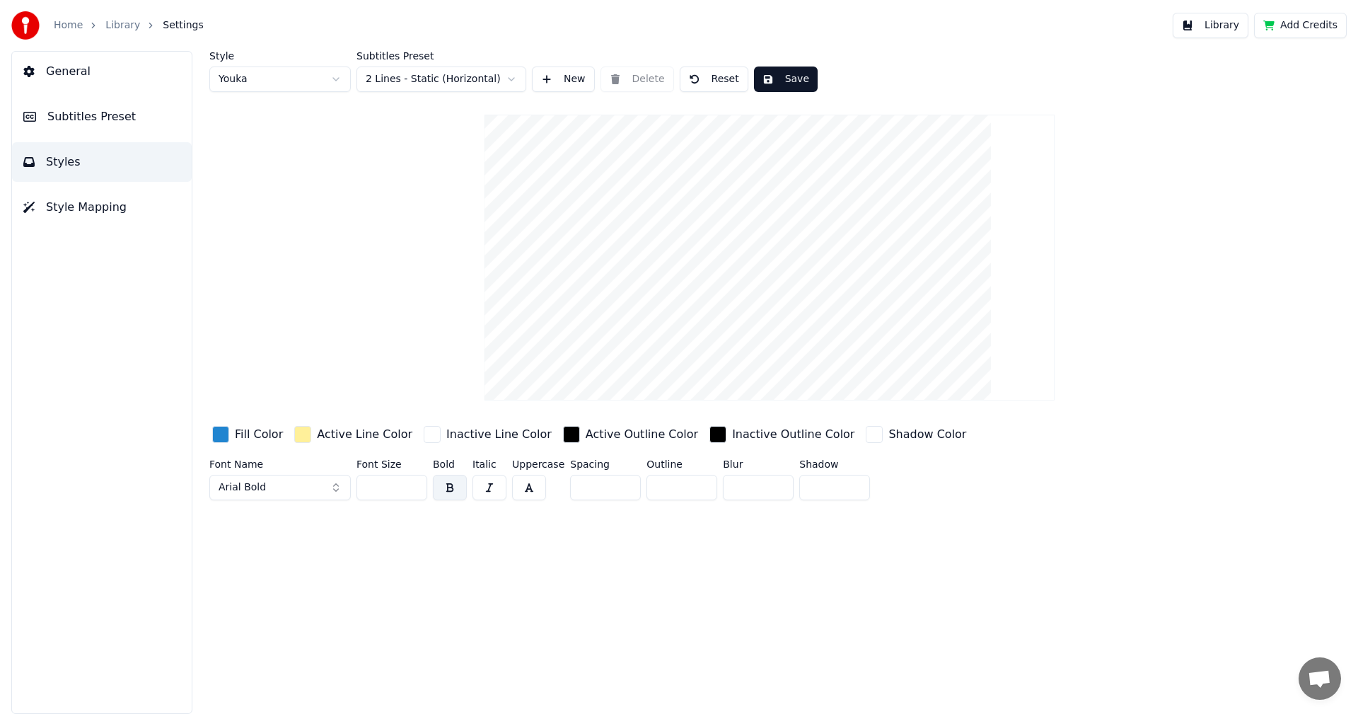
click at [71, 73] on span "General" at bounding box center [68, 71] width 45 height 17
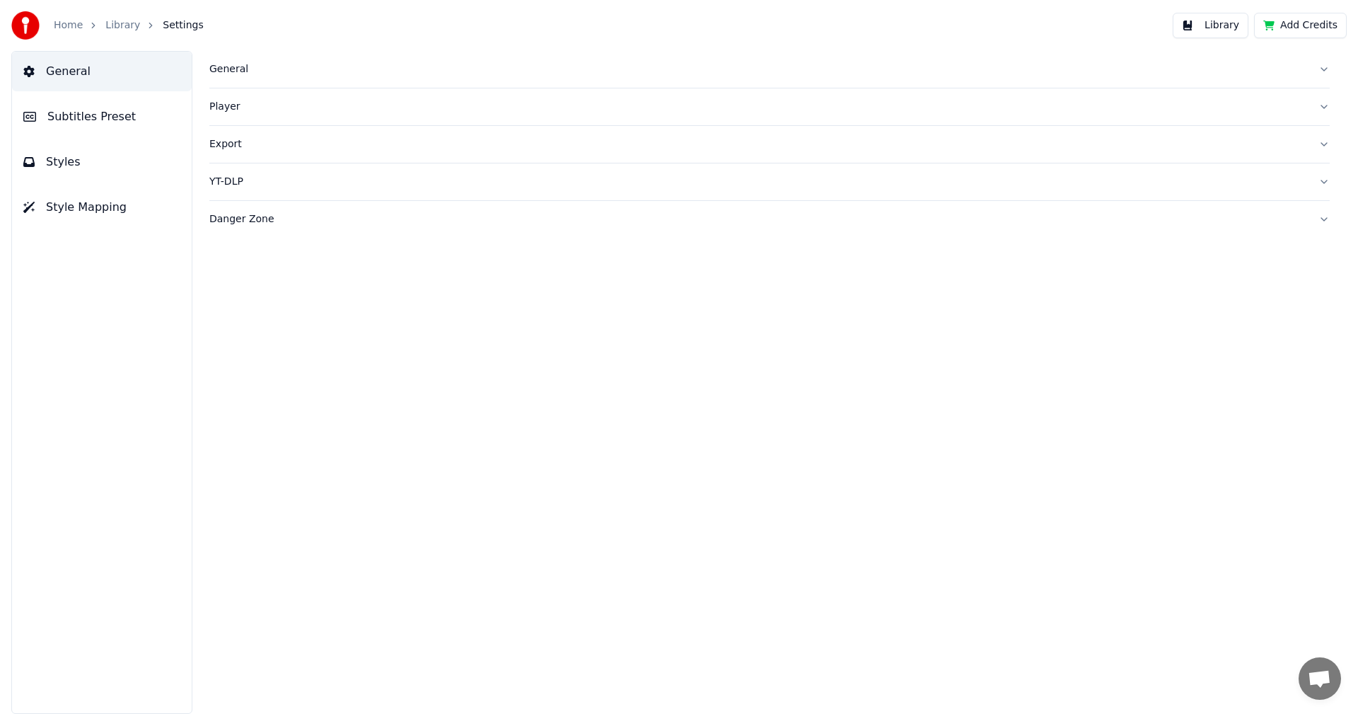
click at [230, 74] on div "General" at bounding box center [758, 69] width 1098 height 14
click at [221, 337] on div "Player" at bounding box center [758, 335] width 1098 height 14
click at [1220, 27] on button "Library" at bounding box center [1211, 25] width 76 height 25
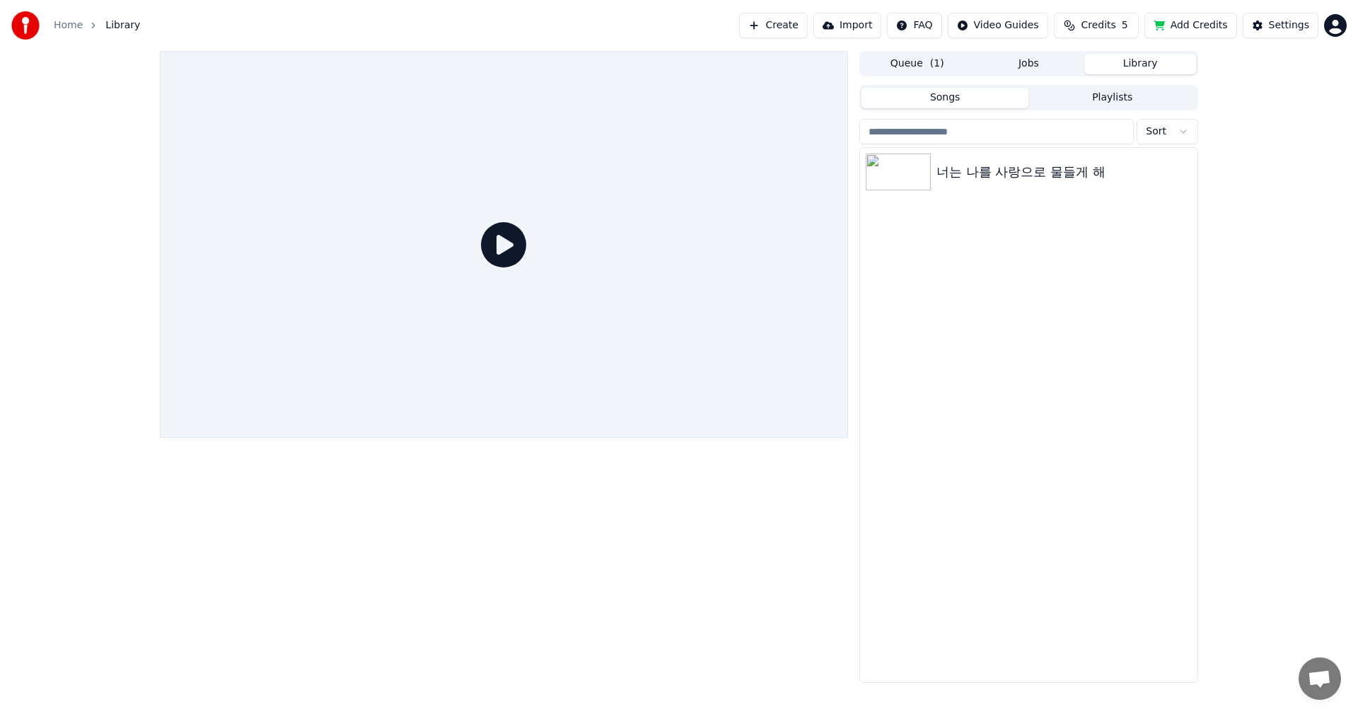
click at [506, 241] on icon at bounding box center [503, 244] width 45 height 45
drag, startPoint x: 501, startPoint y: 238, endPoint x: 812, endPoint y: 238, distance: 311.3
click at [503, 238] on icon at bounding box center [503, 244] width 45 height 45
click at [1016, 174] on div "너는 나를 사랑으로 물들게 해" at bounding box center [1057, 172] width 241 height 20
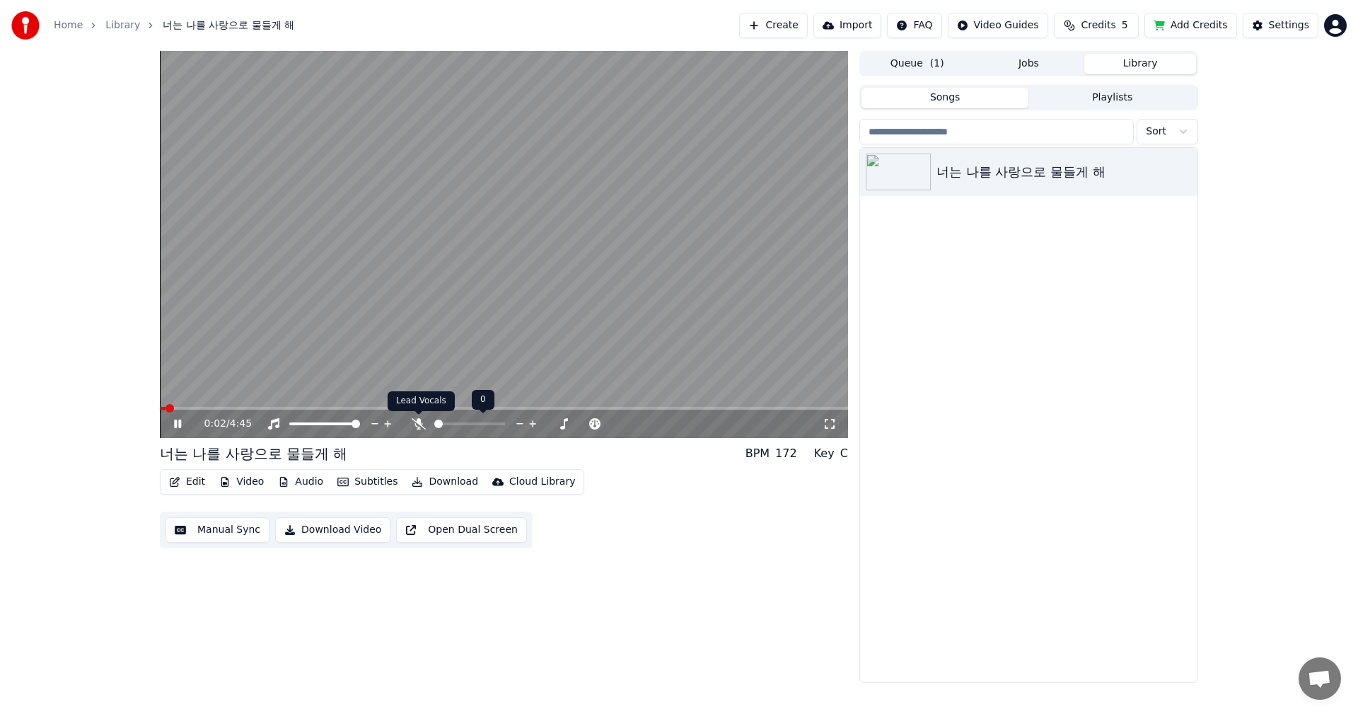
click at [420, 423] on icon at bounding box center [419, 423] width 14 height 11
click at [160, 407] on span at bounding box center [164, 408] width 8 height 8
click at [832, 422] on icon at bounding box center [830, 423] width 14 height 11
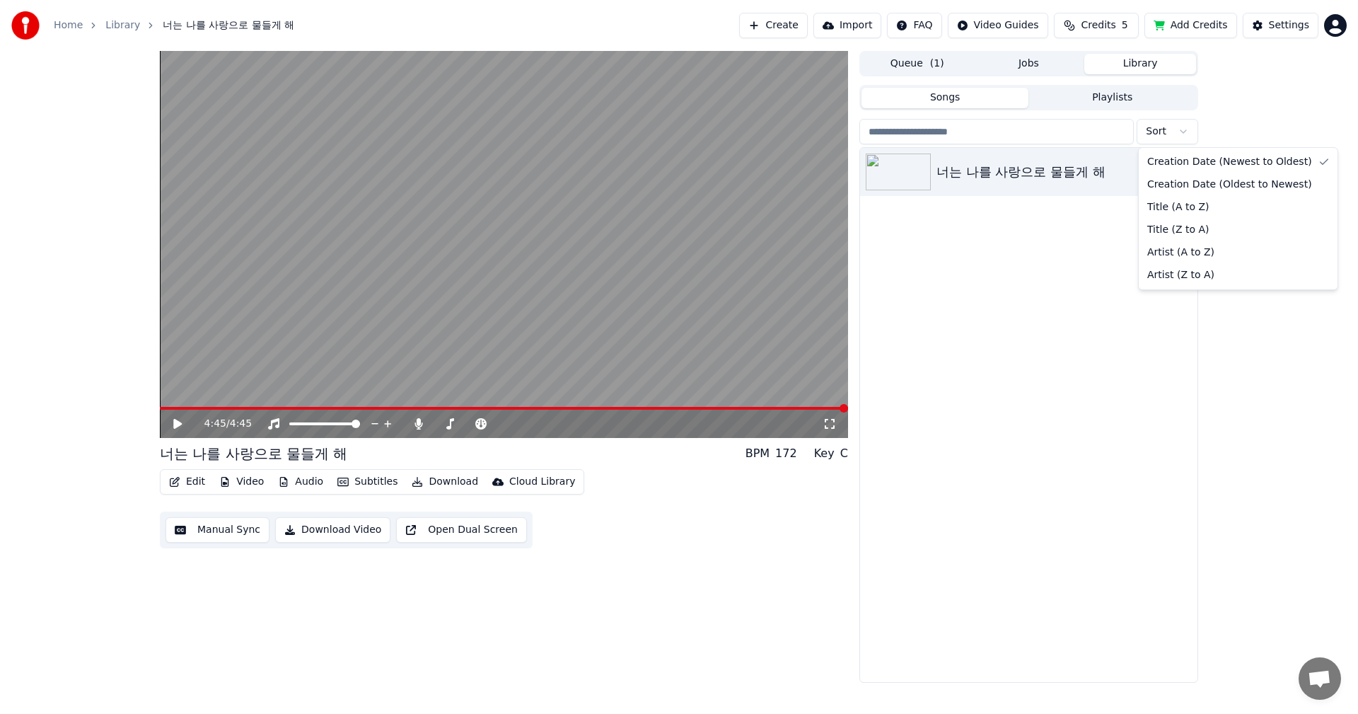
click at [1181, 132] on html "Home Library 너는 나를 사랑으로 물들게 해 Create Import FAQ Video Guides Credits 5 Add Cred…" at bounding box center [679, 357] width 1358 height 714
click at [1184, 132] on html "Home Library 너는 나를 사랑으로 물들게 해 Create Import FAQ Video Guides Credits 5 Add Cred…" at bounding box center [679, 357] width 1358 height 714
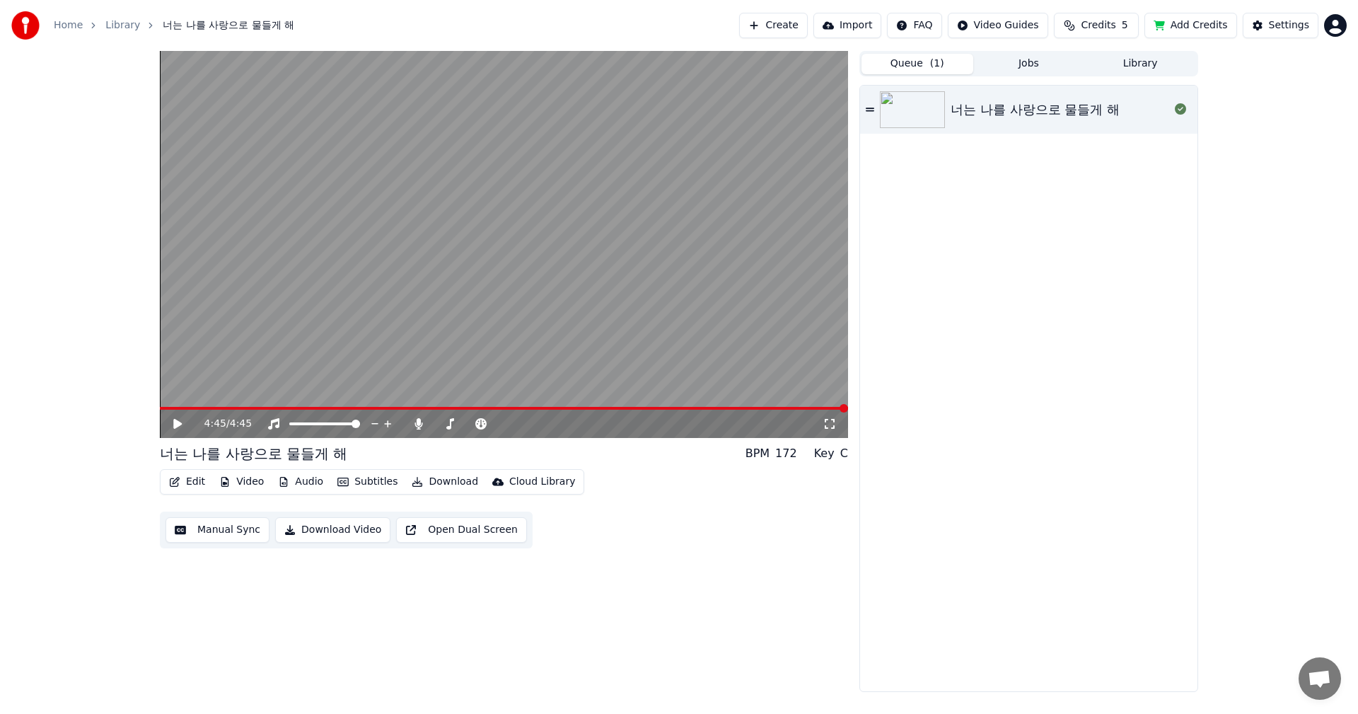
click at [915, 64] on button "Queue ( 1 )" at bounding box center [918, 64] width 112 height 21
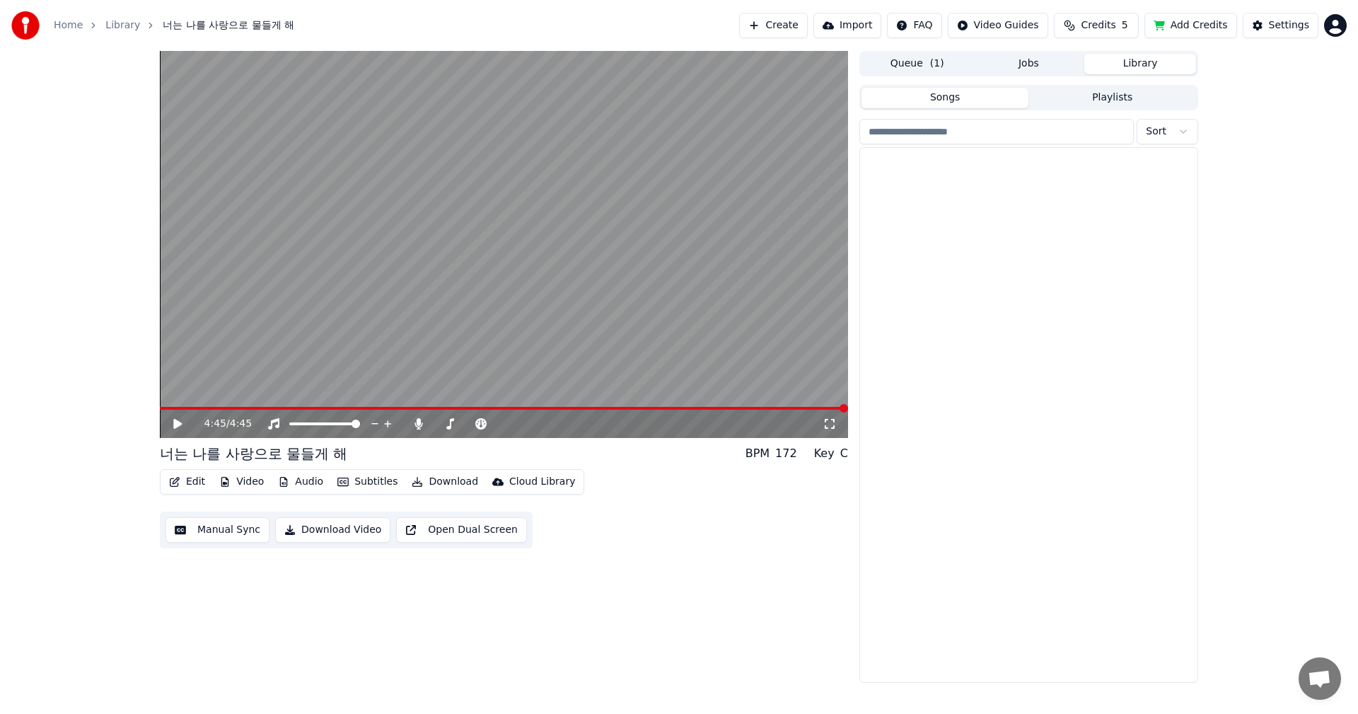
click at [1147, 71] on button "Library" at bounding box center [1141, 64] width 112 height 21
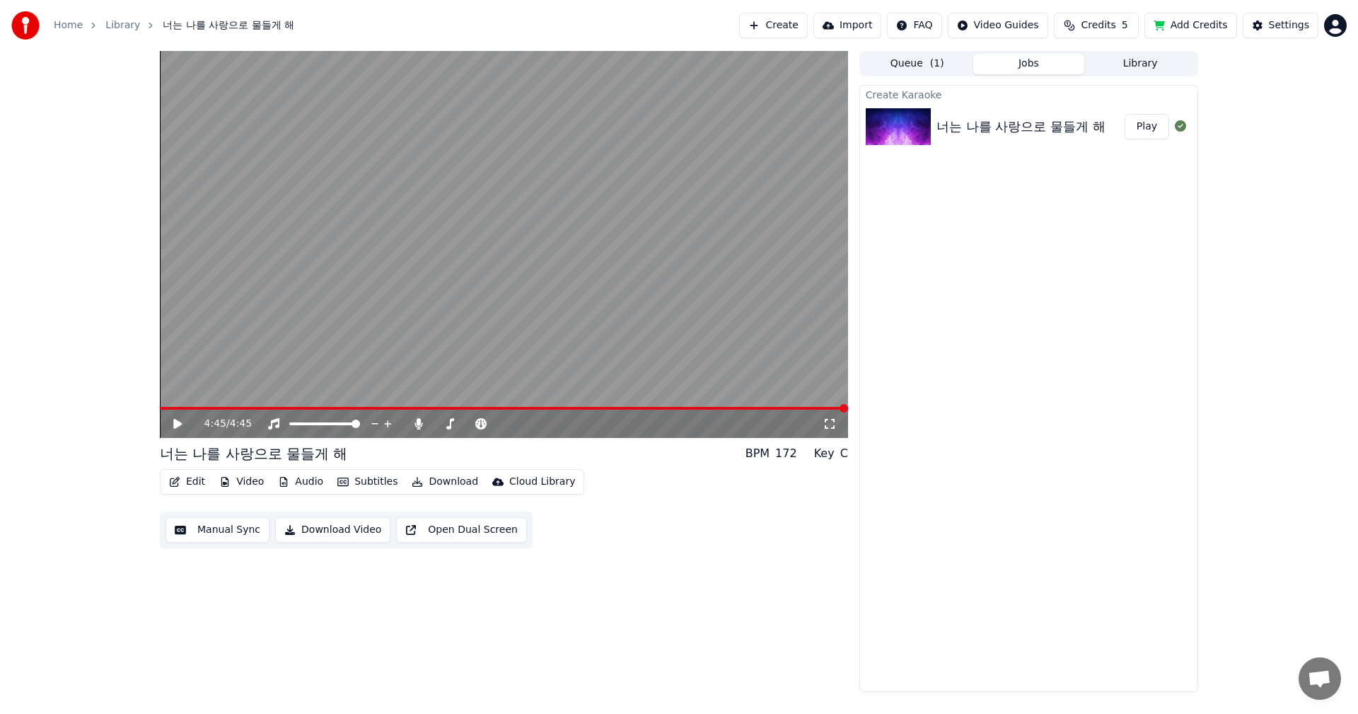
click at [1024, 62] on button "Jobs" at bounding box center [1029, 64] width 112 height 21
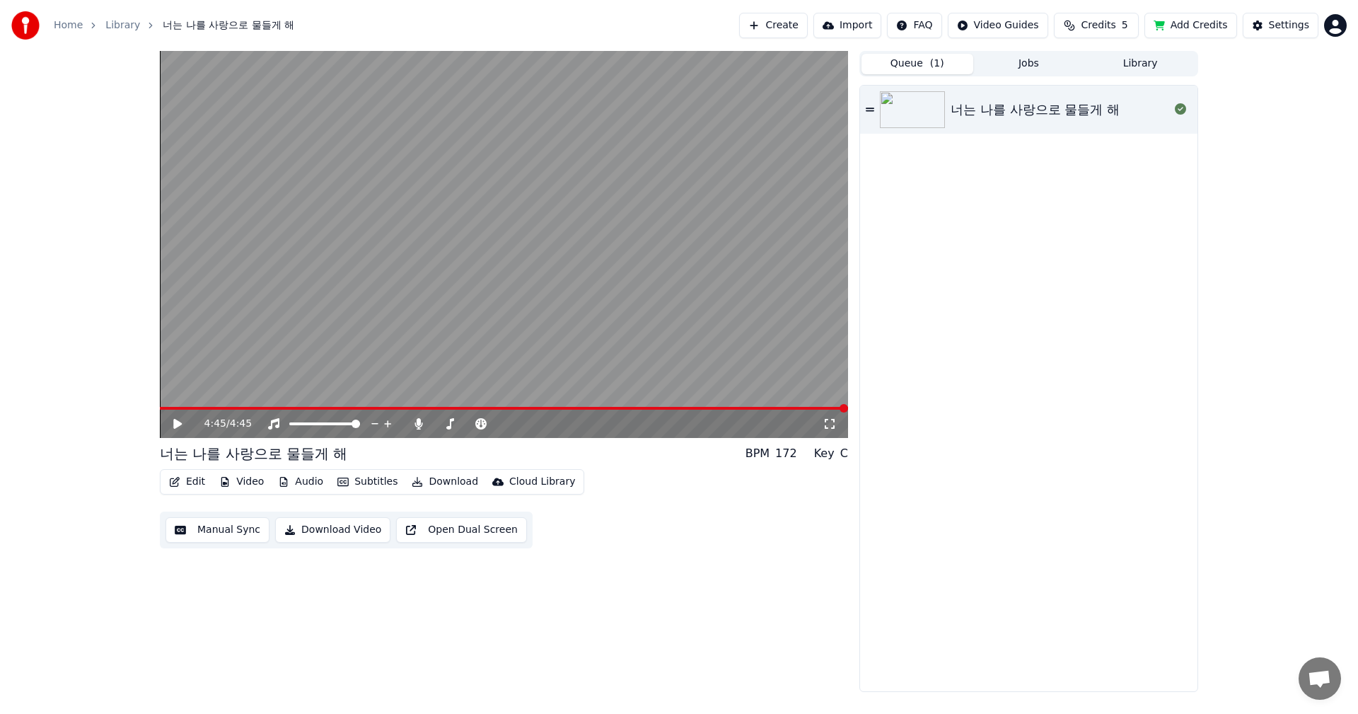
click at [895, 67] on button "Queue ( 1 )" at bounding box center [918, 64] width 112 height 21
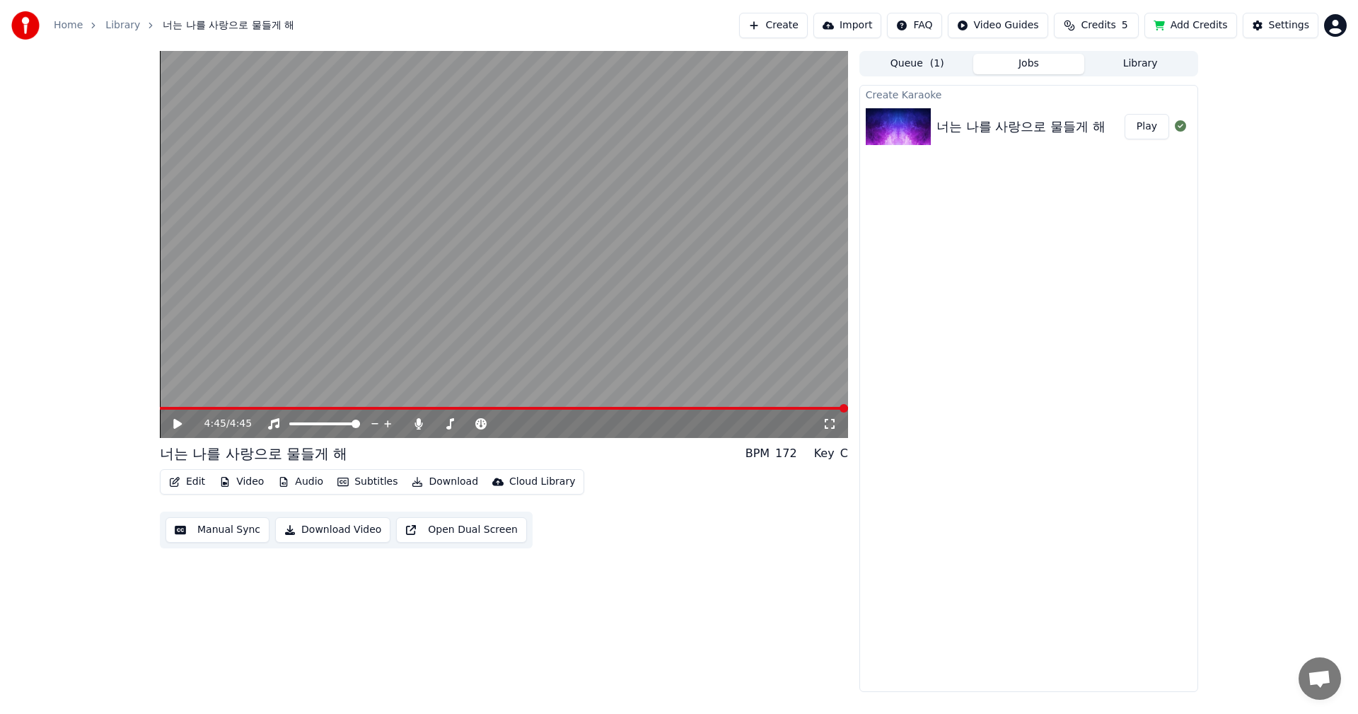
click at [1025, 62] on button "Jobs" at bounding box center [1029, 64] width 112 height 21
click at [1337, 28] on html "Home Library 너는 나를 사랑으로 물들게 해 Create Import FAQ Video Guides Credits 5 Add Cred…" at bounding box center [679, 357] width 1358 height 714
click at [1128, 241] on html "Home Library 너는 나를 사랑으로 물들게 해 Create Import FAQ Video Guides Credits 5 Add Cred…" at bounding box center [679, 357] width 1358 height 714
click at [1109, 21] on span "Credits" at bounding box center [1098, 25] width 35 height 14
drag, startPoint x: 1115, startPoint y: 66, endPoint x: 1160, endPoint y: 73, distance: 45.1
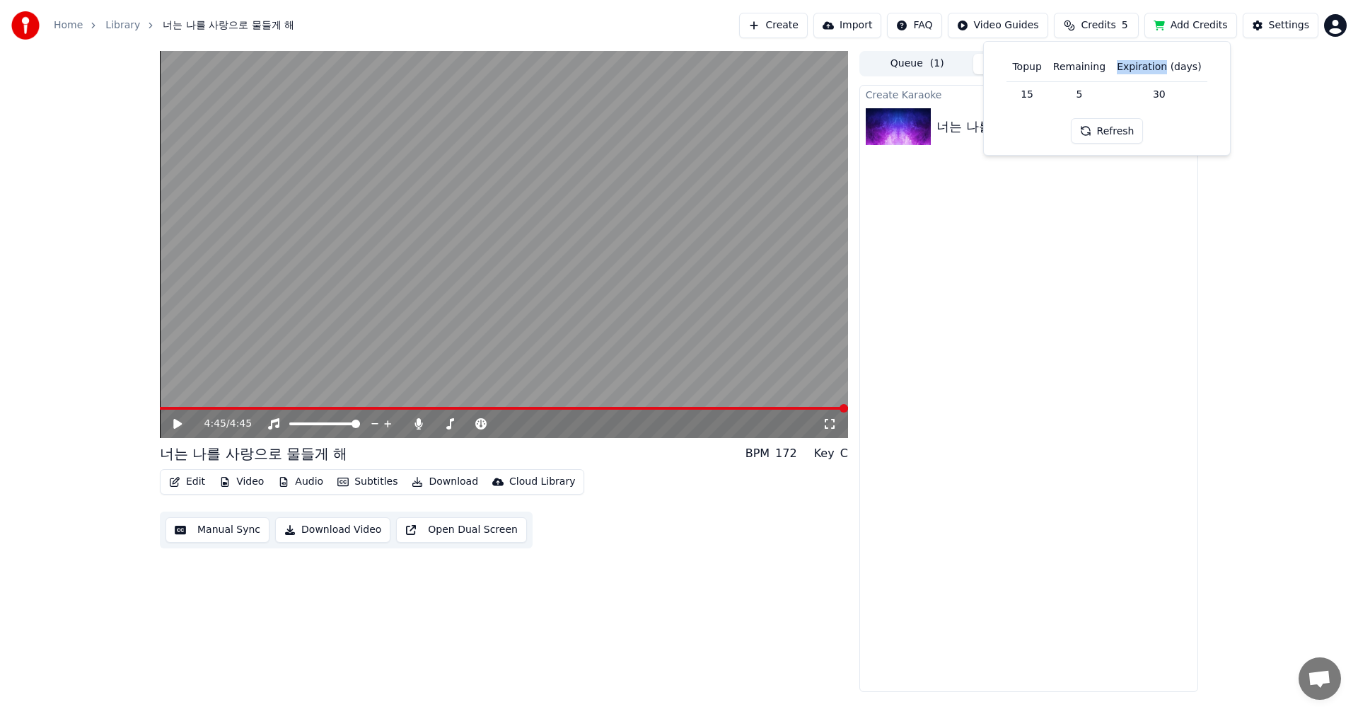
click at [1160, 73] on th "Expiration (days)" at bounding box center [1159, 67] width 96 height 28
drag, startPoint x: 1136, startPoint y: 67, endPoint x: 1148, endPoint y: 91, distance: 27.5
click at [1143, 71] on th "Expiration (days)" at bounding box center [1159, 67] width 96 height 28
click at [1225, 27] on button "Add Credits" at bounding box center [1191, 25] width 93 height 25
click at [286, 535] on button "Download Video" at bounding box center [332, 529] width 115 height 25
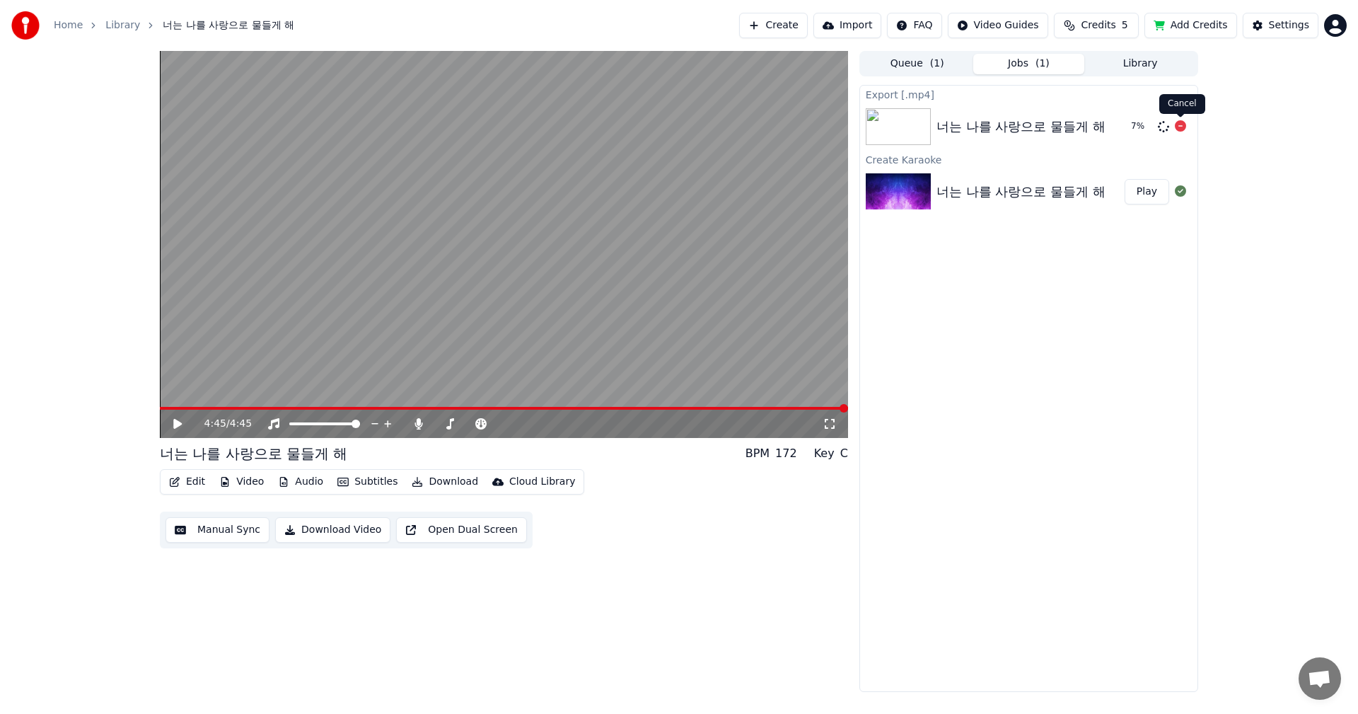
click at [1184, 127] on icon at bounding box center [1180, 125] width 11 height 11
click at [1181, 127] on icon at bounding box center [1180, 125] width 11 height 11
click at [1181, 126] on icon at bounding box center [1180, 125] width 11 height 11
click at [1165, 127] on icon at bounding box center [1163, 126] width 11 height 11
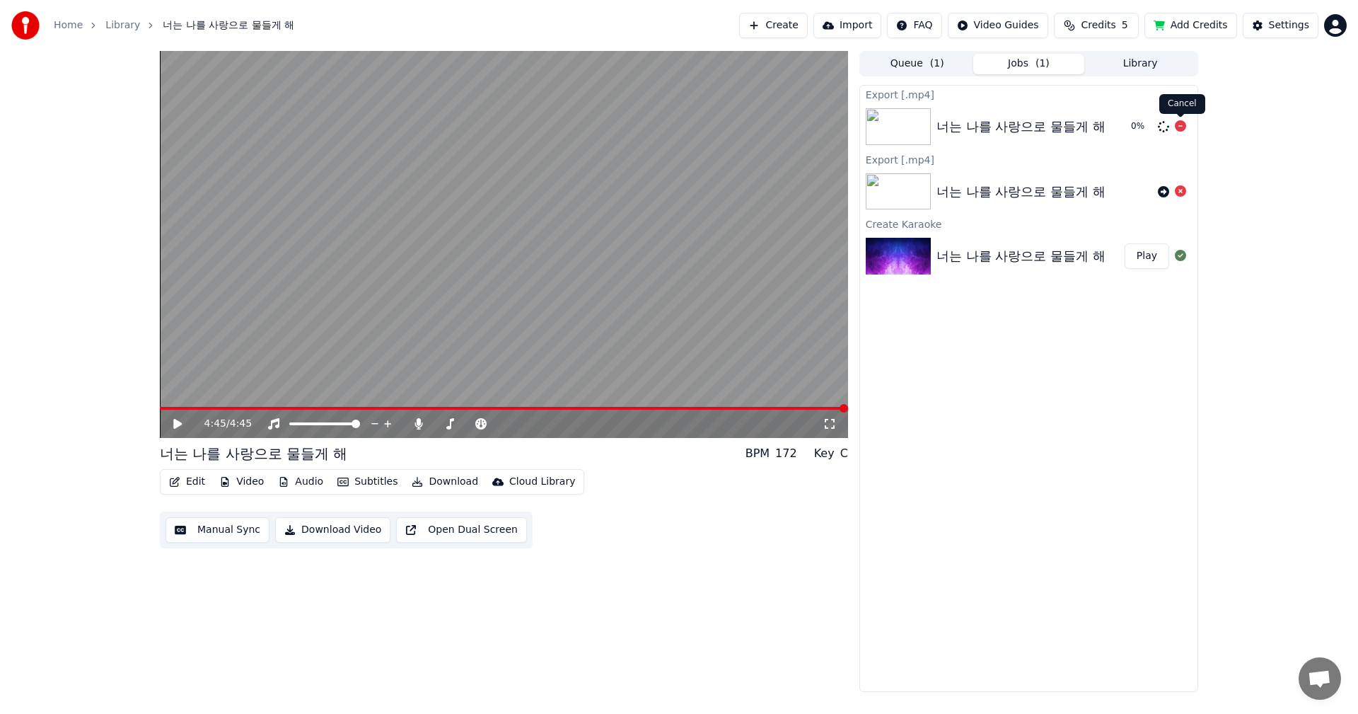
click at [1183, 124] on icon at bounding box center [1180, 125] width 11 height 11
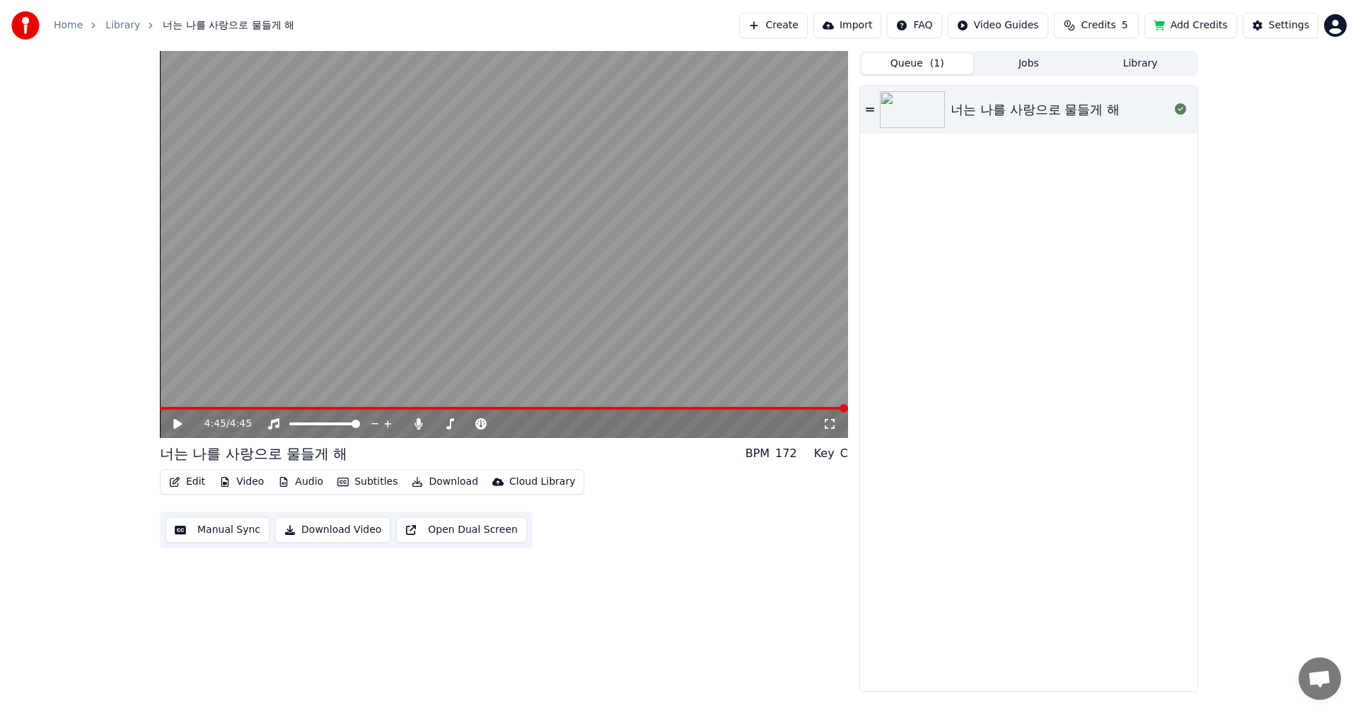
click at [919, 64] on button "Queue ( 1 )" at bounding box center [918, 64] width 112 height 21
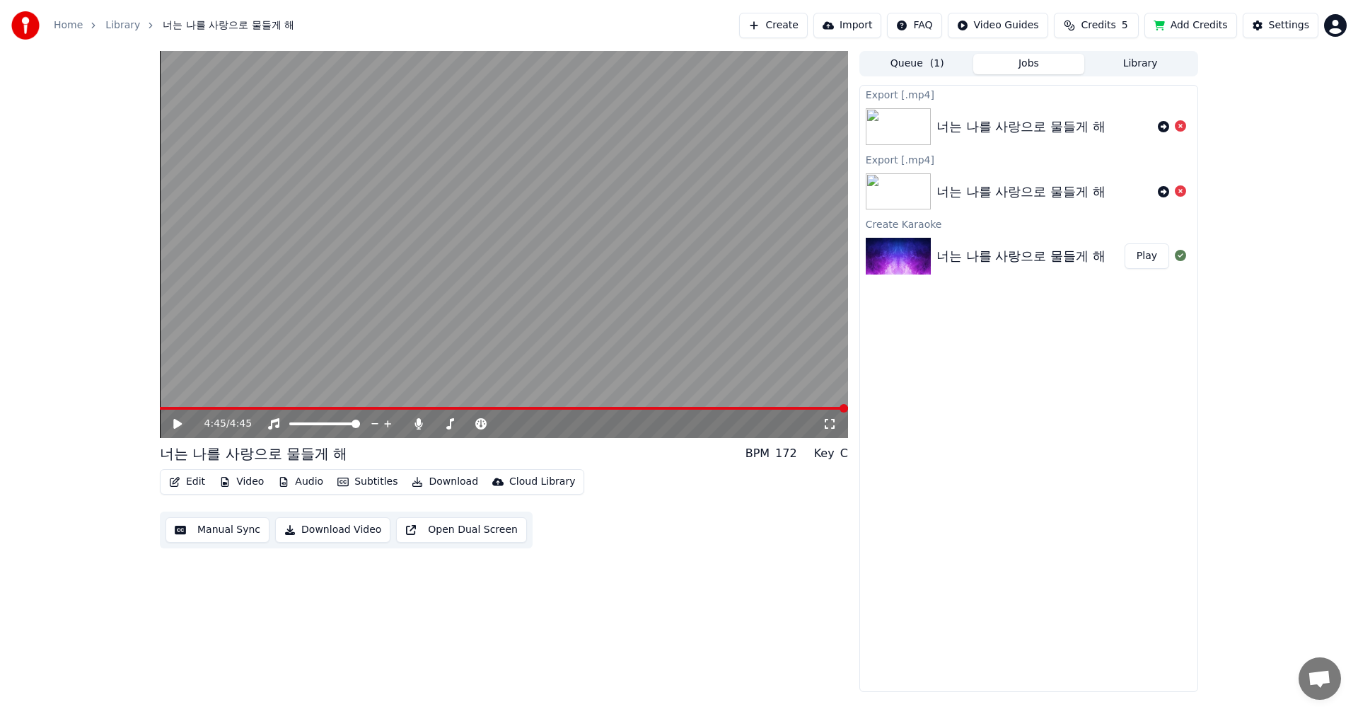
click at [1025, 59] on button "Jobs" at bounding box center [1029, 64] width 112 height 21
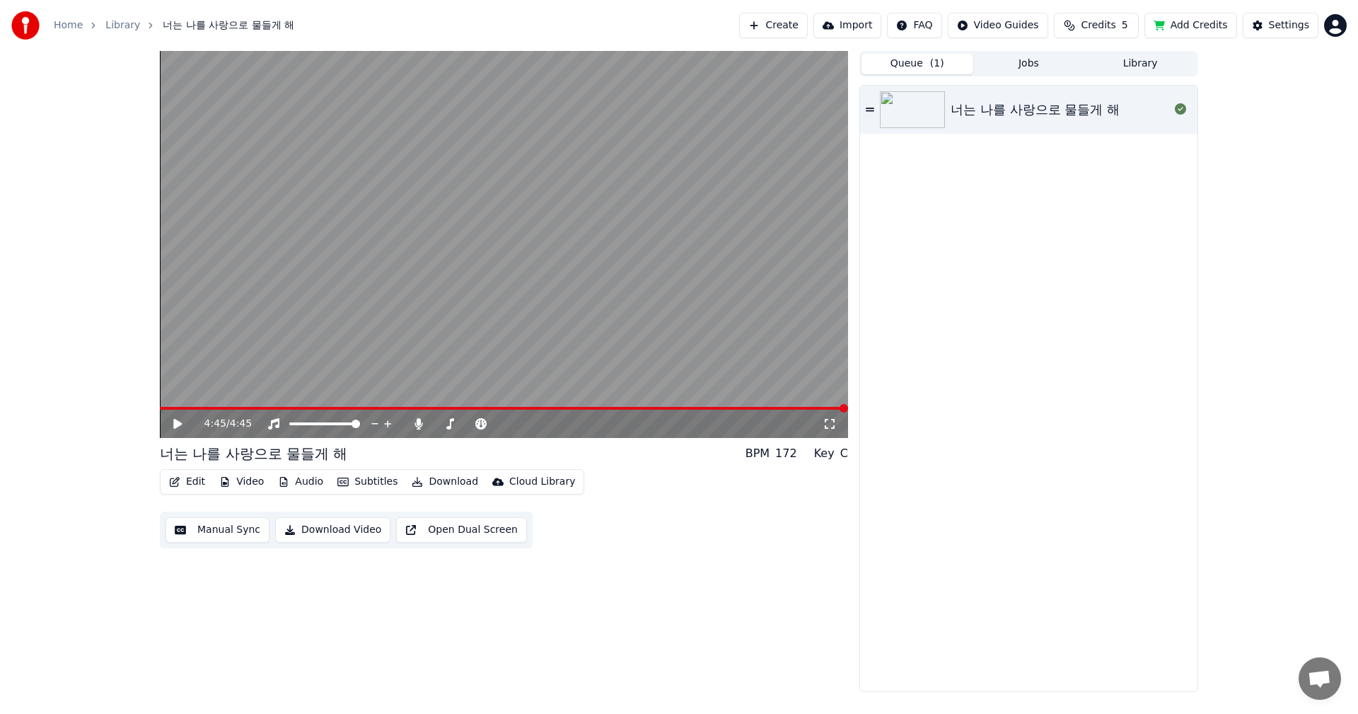
click at [899, 64] on button "Queue ( 1 )" at bounding box center [918, 64] width 112 height 21
drag, startPoint x: 910, startPoint y: 111, endPoint x: 972, endPoint y: 111, distance: 61.5
click at [922, 109] on img at bounding box center [912, 109] width 65 height 37
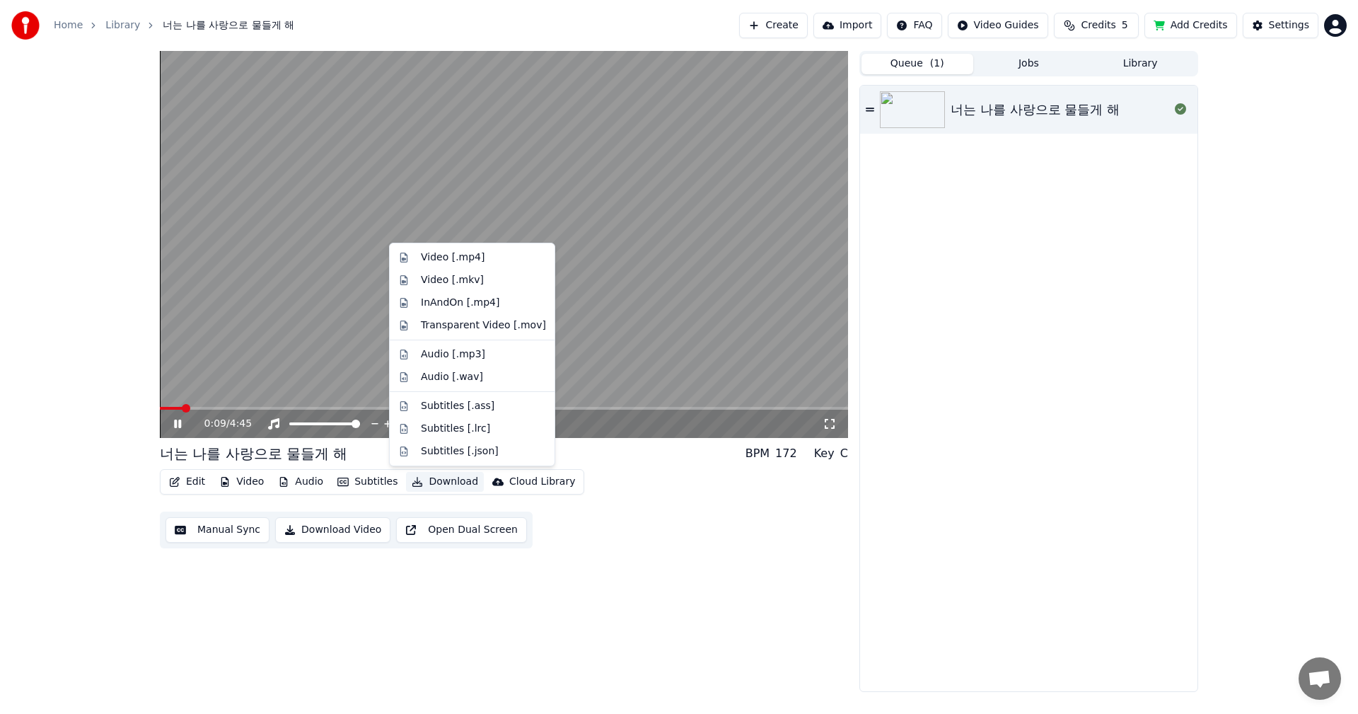
click at [433, 482] on button "Download" at bounding box center [445, 482] width 78 height 20
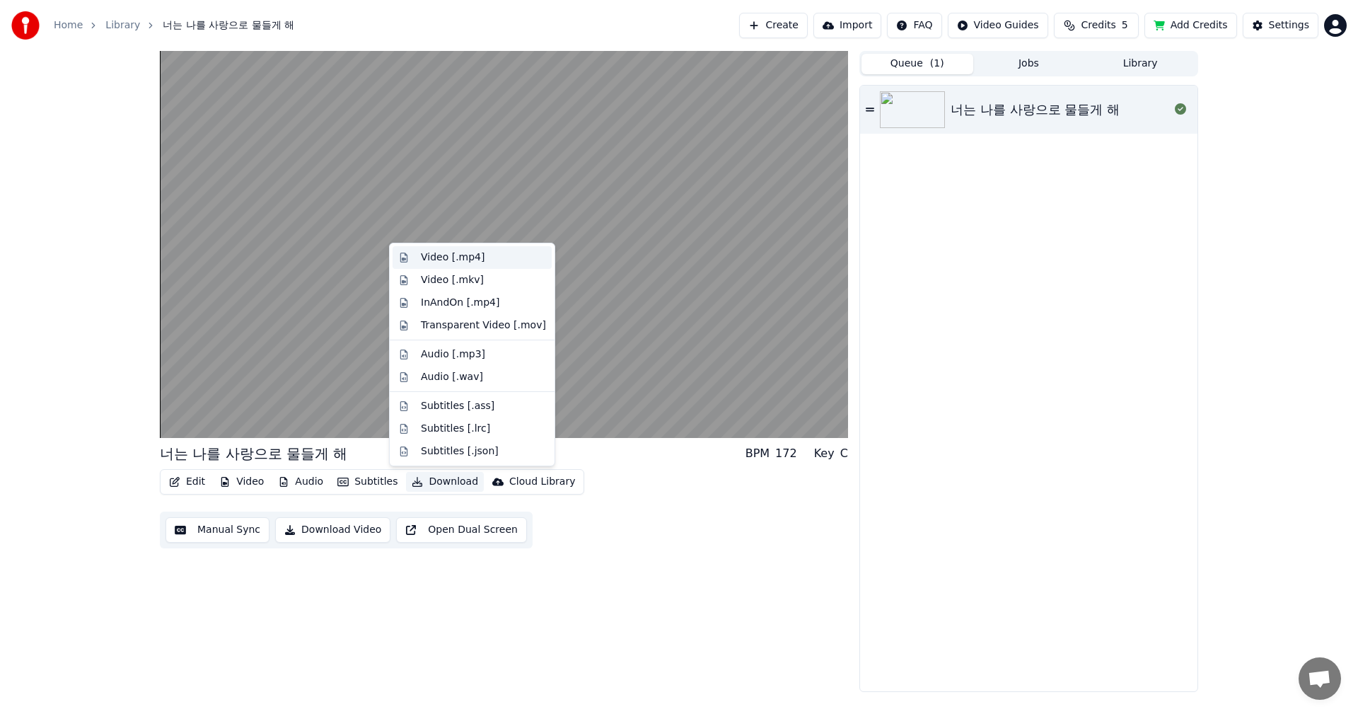
click at [431, 258] on div "Video [.mp4]" at bounding box center [453, 257] width 64 height 14
click at [431, 258] on video at bounding box center [504, 244] width 688 height 387
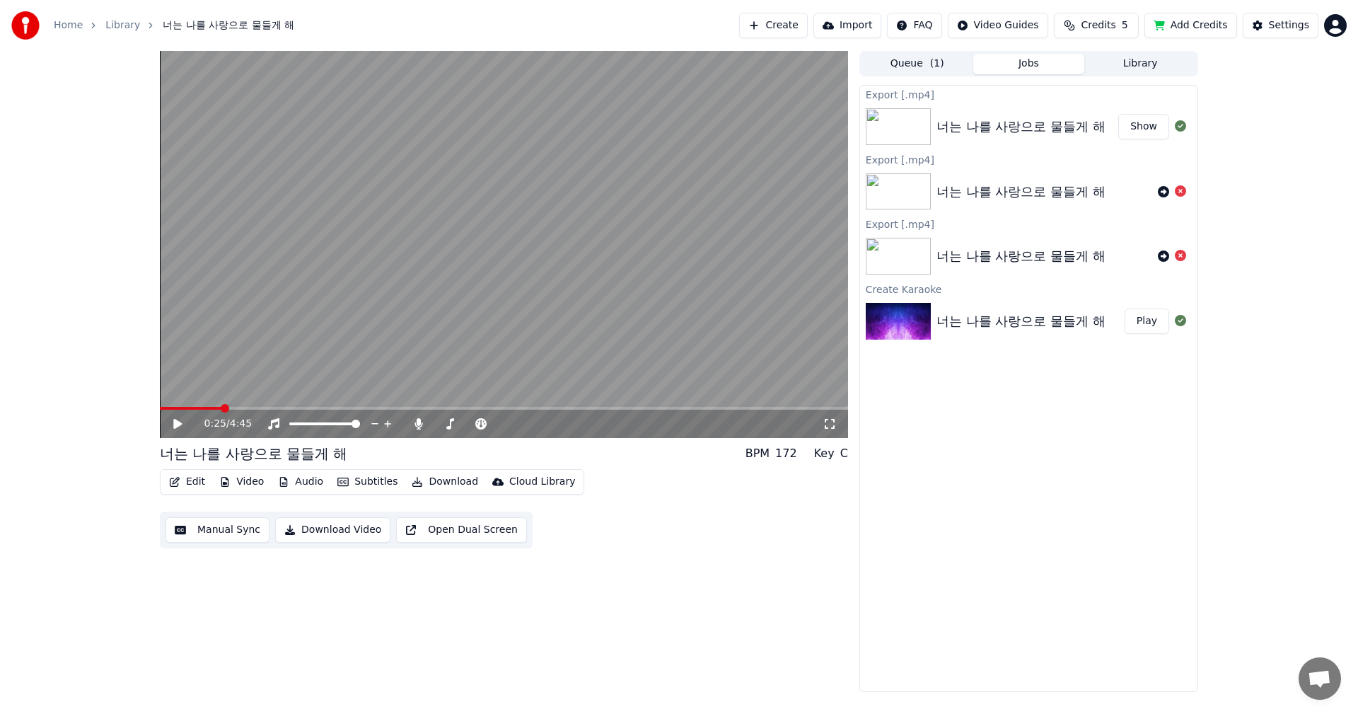
click at [1276, 100] on div "0:25 / 4:45 너는 나를 사랑으로 물들게 해 BPM 172 Key C Edit Video Audio Subtitles Download …" at bounding box center [679, 371] width 1358 height 641
click at [1142, 128] on button "Show" at bounding box center [1143, 126] width 51 height 25
click at [1301, 187] on div "0:25 / 4:45 너는 나를 사랑으로 물들게 해 BPM 172 Key C Edit Video Audio Subtitles Download …" at bounding box center [679, 371] width 1358 height 641
click at [1179, 258] on icon at bounding box center [1180, 255] width 11 height 11
click at [1184, 190] on icon at bounding box center [1180, 190] width 11 height 11
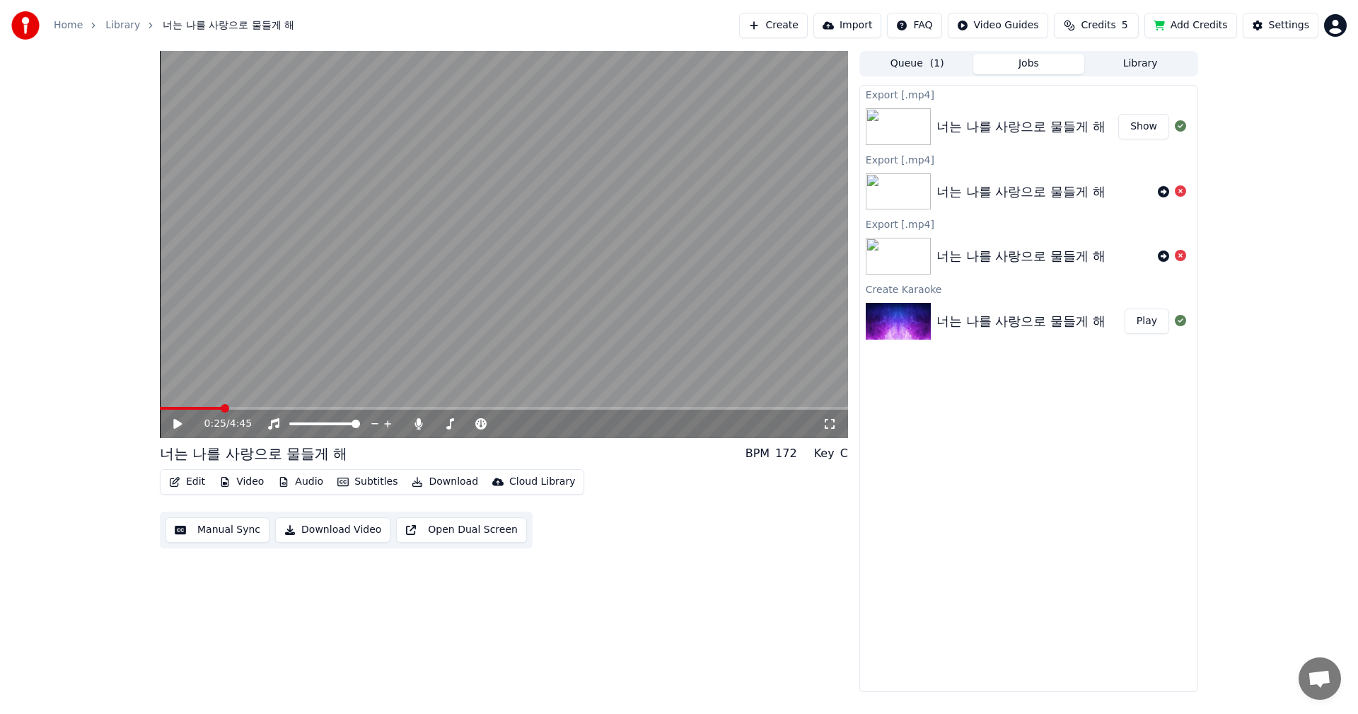
click at [901, 127] on img at bounding box center [898, 126] width 65 height 37
click at [1001, 125] on div "너는 나를 사랑으로 물들게 해" at bounding box center [1021, 127] width 169 height 20
click at [892, 318] on img at bounding box center [898, 321] width 65 height 37
click at [1010, 319] on div "너는 나를 사랑으로 물들게 해" at bounding box center [1021, 321] width 169 height 20
click at [1150, 323] on button "Play" at bounding box center [1147, 320] width 45 height 25
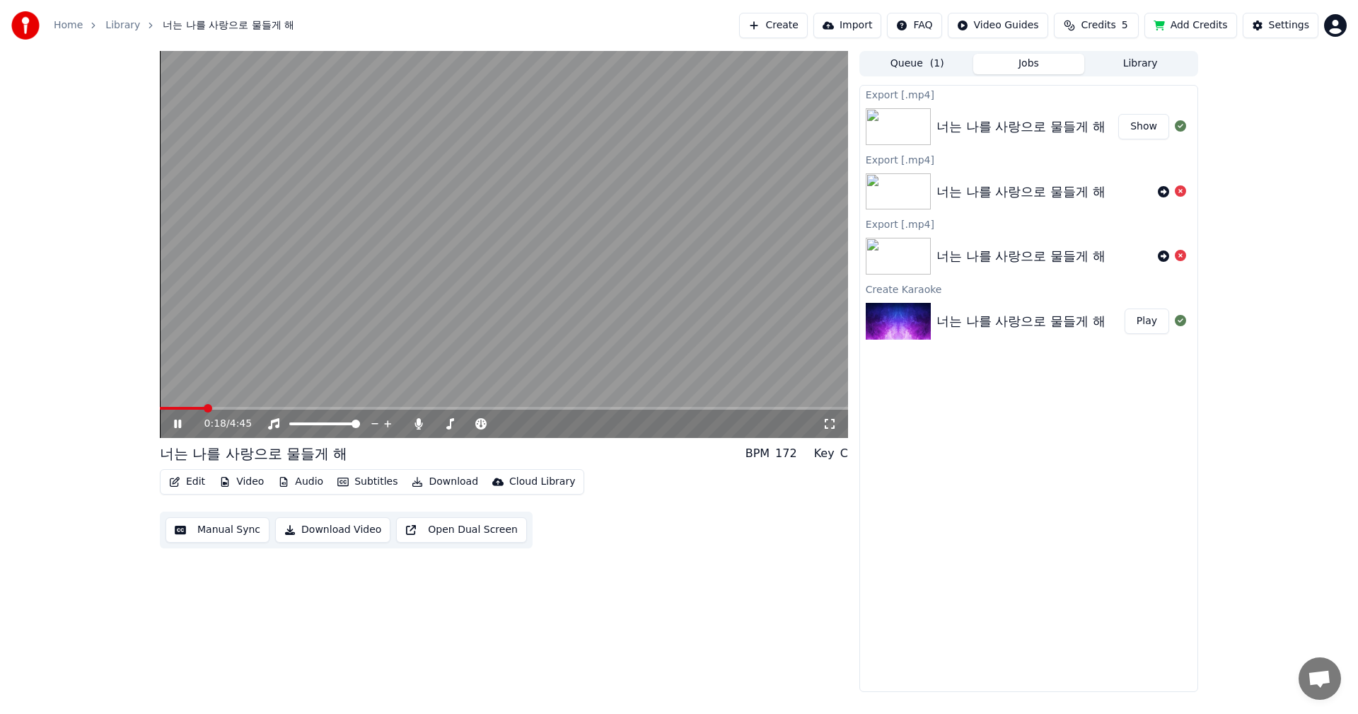
click at [969, 440] on div "Export [.mp4] 너는 나를 사랑으로 물들게 해 Show Export [.mp4] 너는 나를 사랑으로 물들게 해 Export [.mp4…" at bounding box center [1029, 388] width 339 height 607
click at [179, 422] on icon at bounding box center [177, 424] width 7 height 8
